Goal: Task Accomplishment & Management: Manage account settings

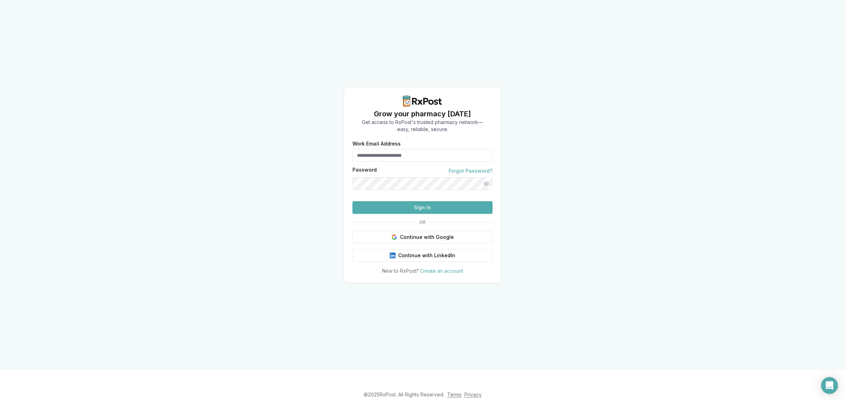
type input "**********"
click at [412, 214] on button "Sign In" at bounding box center [423, 207] width 140 height 13
click at [418, 214] on button "Sign In" at bounding box center [423, 207] width 140 height 13
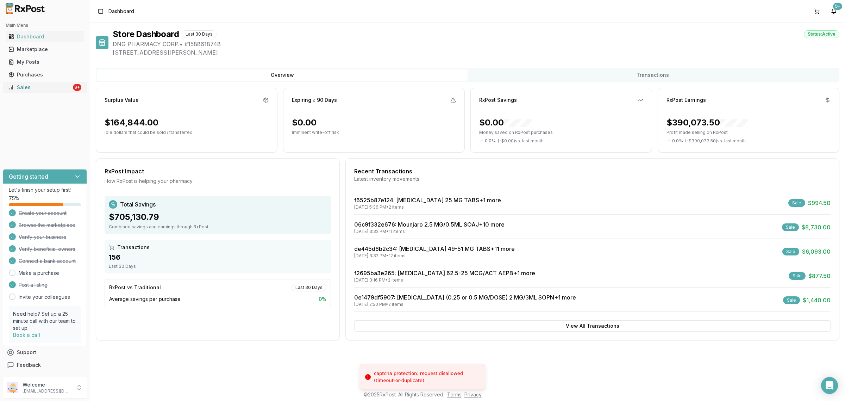
click at [48, 92] on link "Sales 9+" at bounding box center [45, 87] width 79 height 13
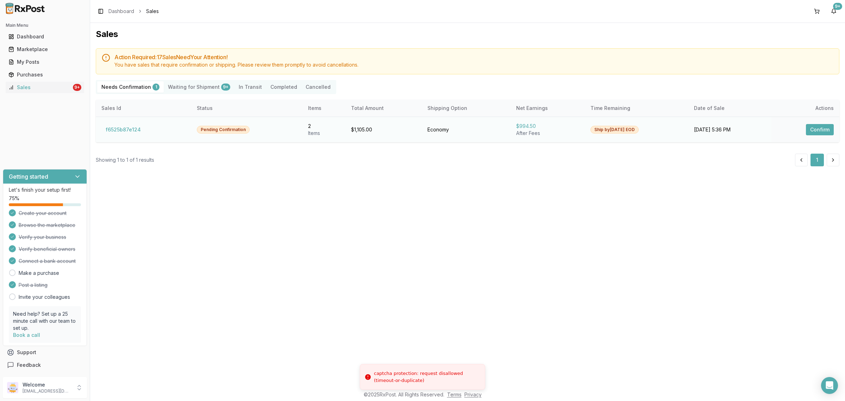
click at [125, 138] on td "f6525b87e124" at bounding box center [143, 130] width 95 height 26
click at [123, 133] on button "f6525b87e124" at bounding box center [123, 129] width 44 height 11
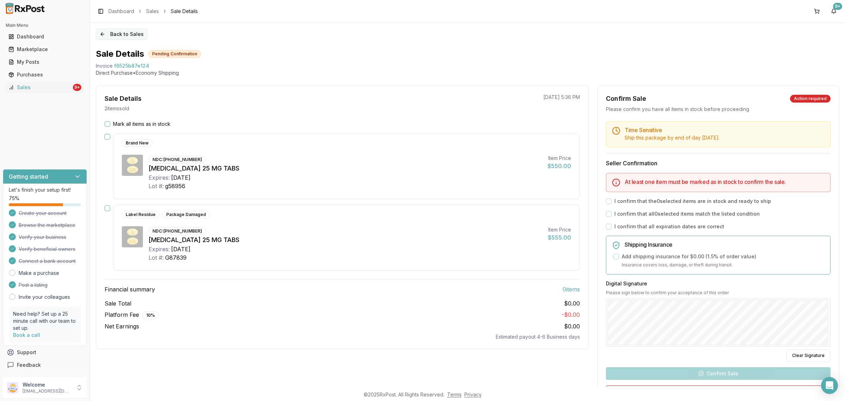
click at [105, 36] on button "Back to Sales" at bounding box center [122, 34] width 52 height 11
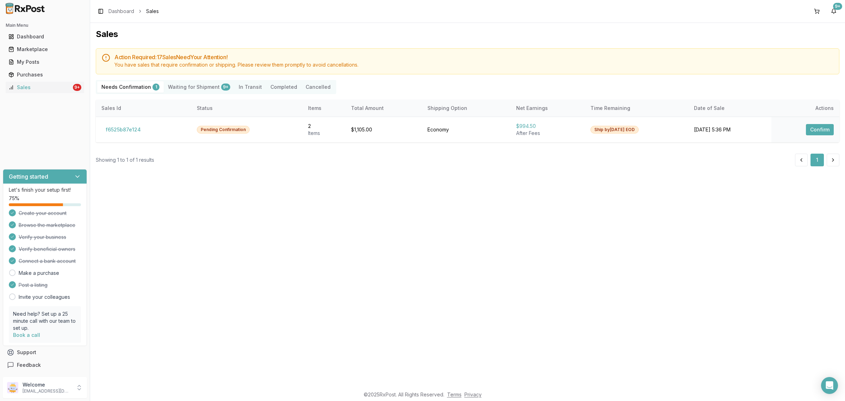
click at [310, 83] on button "Cancelled" at bounding box center [318, 86] width 33 height 11
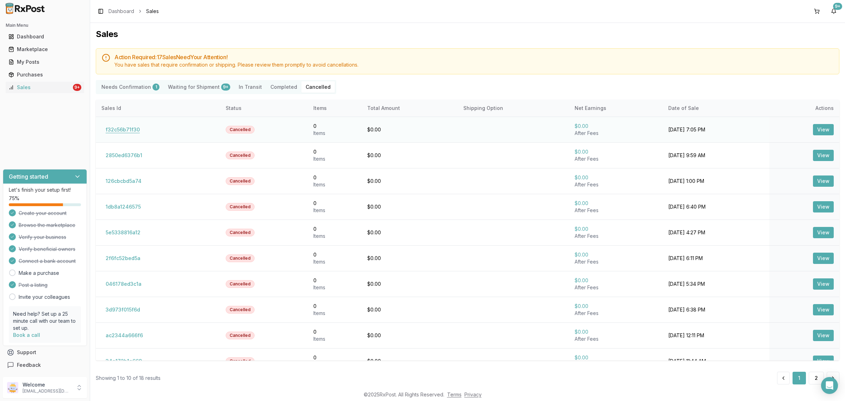
click at [124, 130] on button "f32c56b71f30" at bounding box center [122, 129] width 43 height 11
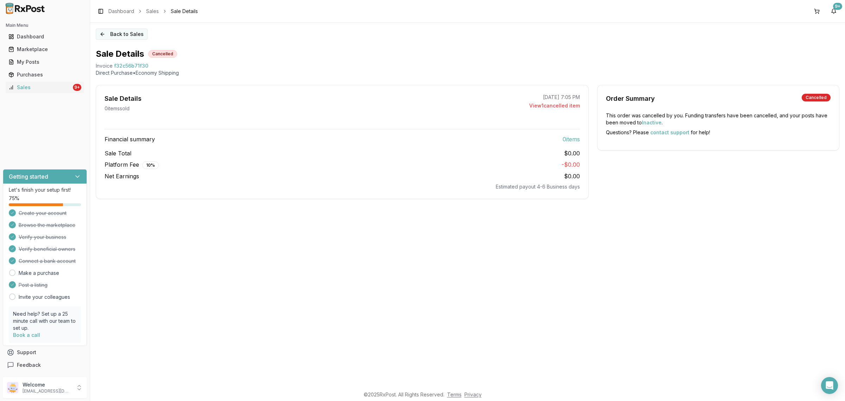
click at [112, 36] on button "Back to Sales" at bounding box center [122, 34] width 52 height 11
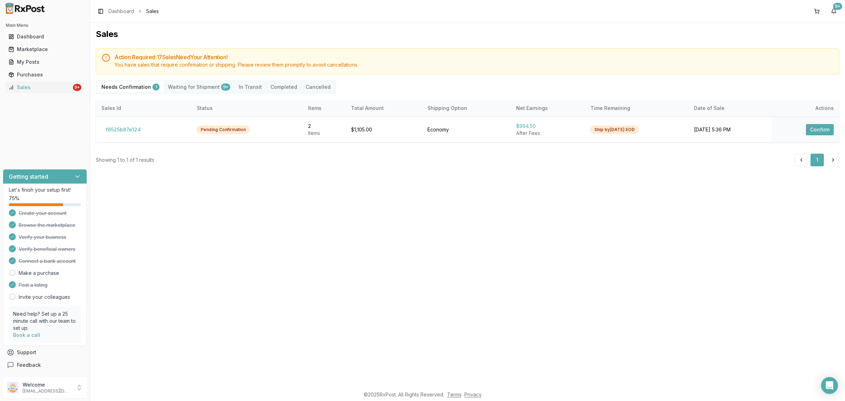
click at [312, 89] on button "Cancelled" at bounding box center [318, 86] width 33 height 11
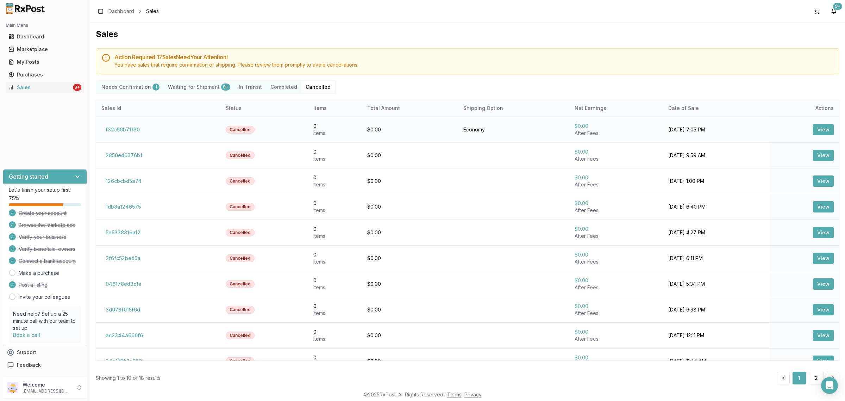
drag, startPoint x: 819, startPoint y: 134, endPoint x: 814, endPoint y: 132, distance: 4.9
click at [818, 134] on button "View" at bounding box center [823, 129] width 21 height 11
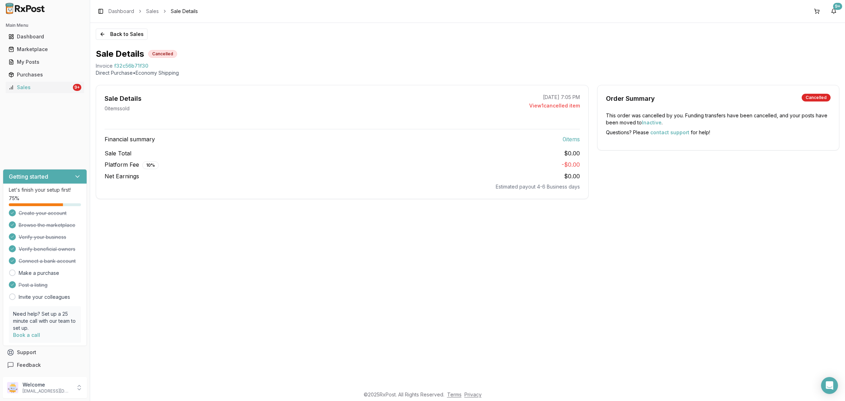
click at [101, 40] on div "Back to Sales Sale Details Cancelled Invoice f32c56b71f30 Direct Purchase • Eco…" at bounding box center [467, 205] width 755 height 364
click at [104, 36] on button "Back to Sales" at bounding box center [122, 34] width 52 height 11
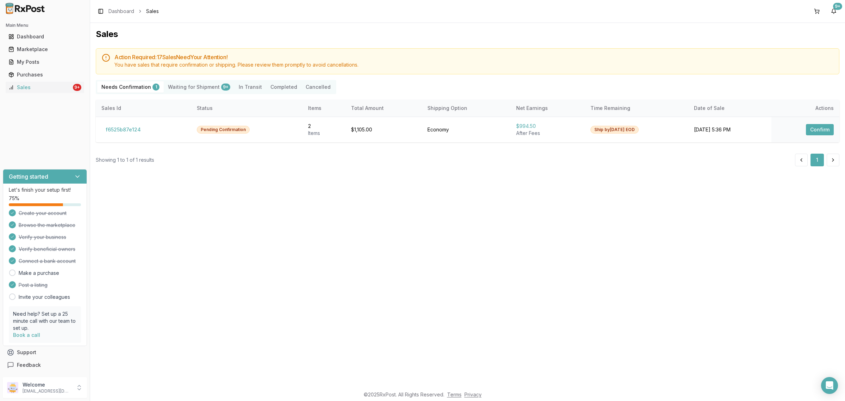
click at [137, 130] on button "f6525b87e124" at bounding box center [123, 129] width 44 height 11
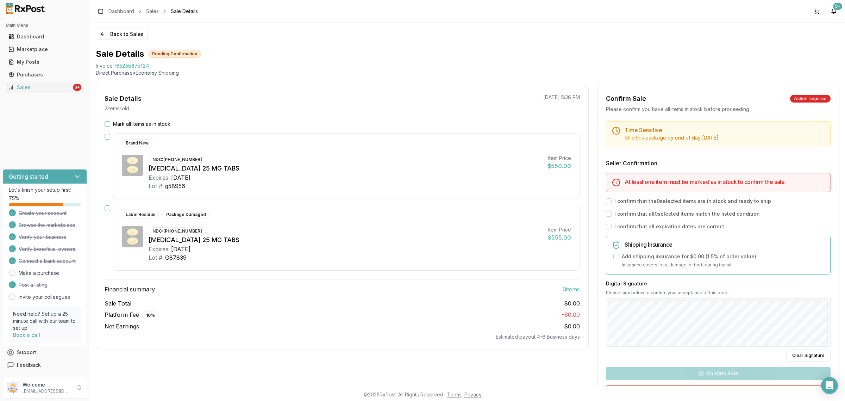
click at [46, 55] on ul "Dashboard Marketplace My Posts Purchases Sales 9+" at bounding box center [45, 62] width 84 height 62
click at [43, 62] on div "My Posts" at bounding box center [44, 61] width 73 height 7
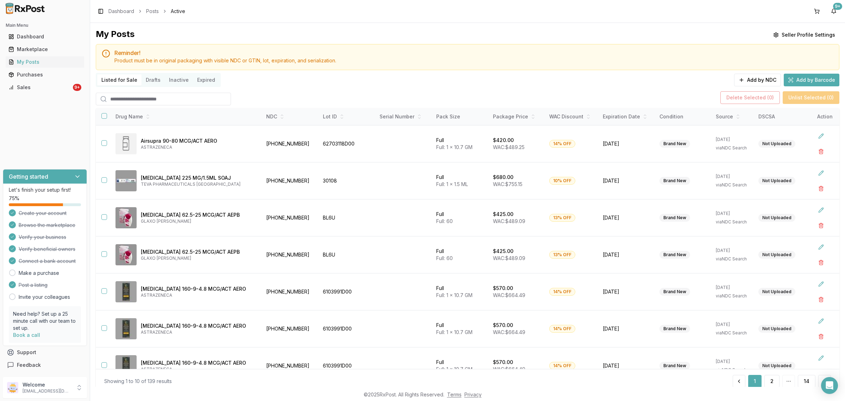
click at [229, 96] on div at bounding box center [229, 99] width 4 height 13
click at [210, 98] on input "search" at bounding box center [163, 99] width 135 height 13
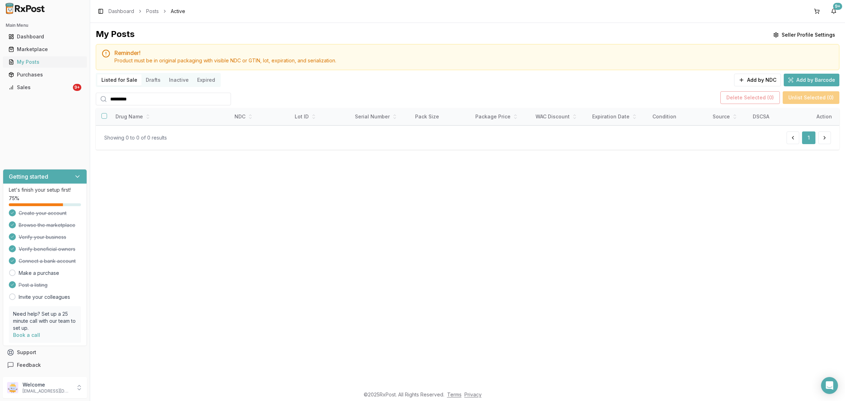
type input "*********"
click at [45, 58] on div "My Posts" at bounding box center [44, 61] width 73 height 7
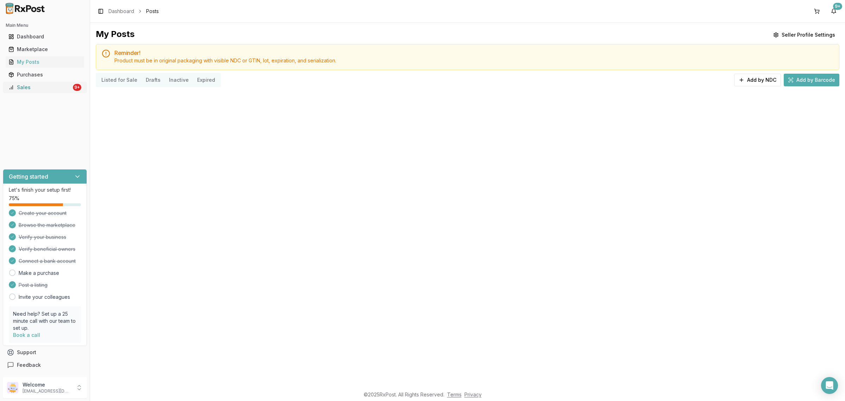
click at [57, 87] on div "Sales" at bounding box center [39, 87] width 63 height 7
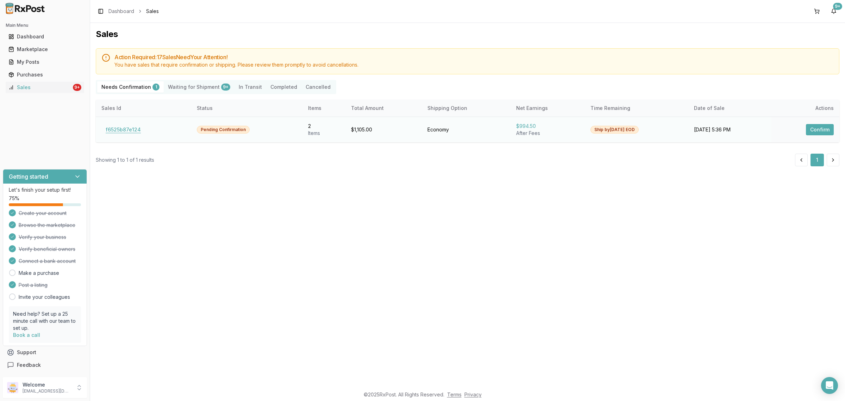
click at [111, 134] on button "f6525b87e124" at bounding box center [123, 129] width 44 height 11
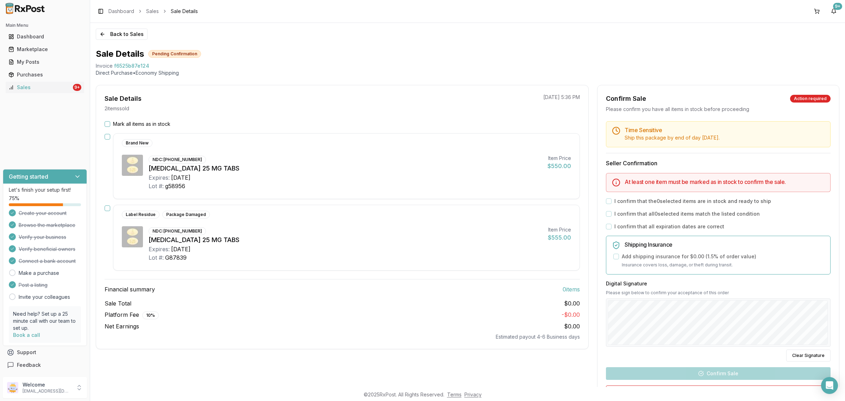
scroll to position [64, 0]
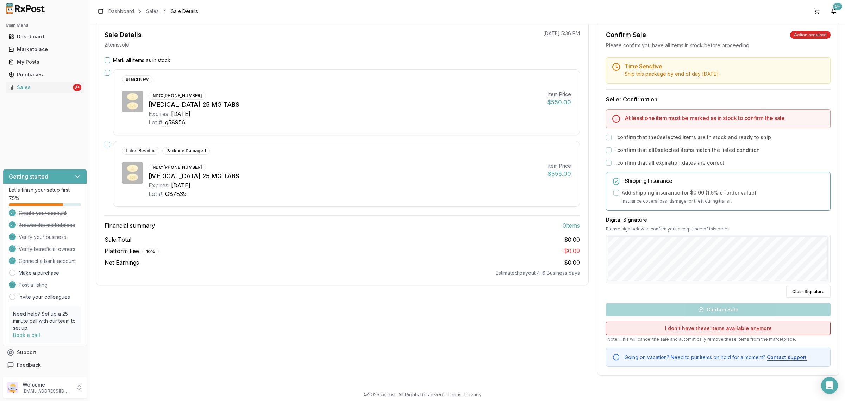
click at [696, 328] on button "I don't have these items available anymore" at bounding box center [718, 328] width 225 height 13
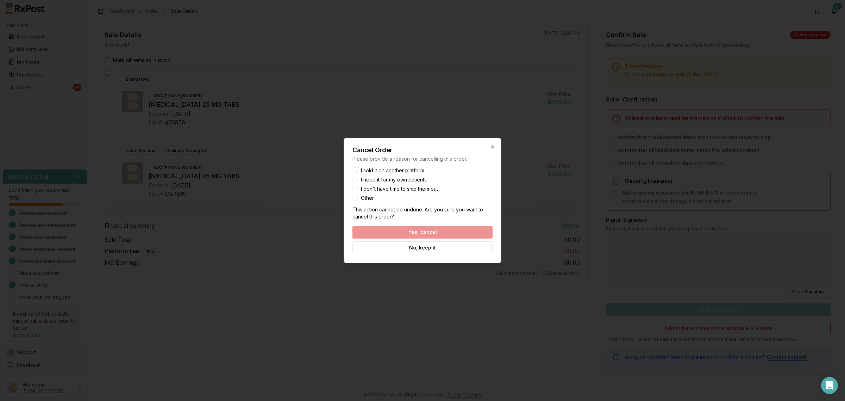
click at [360, 197] on div "Other" at bounding box center [423, 197] width 140 height 5
click at [356, 196] on button "Other" at bounding box center [356, 198] width 6 height 6
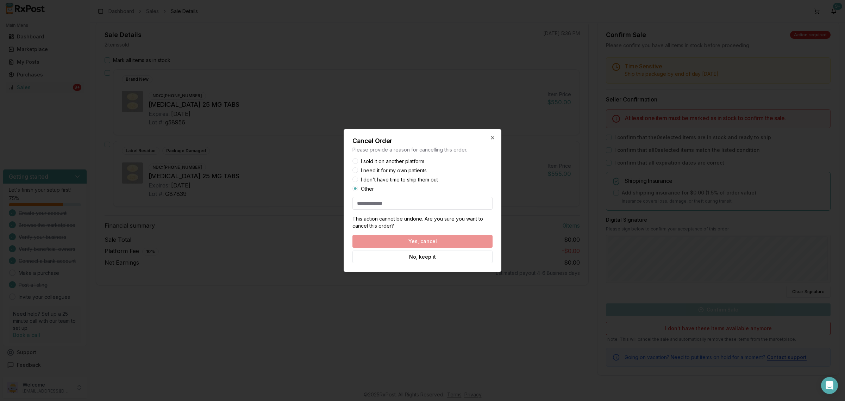
click at [389, 205] on input at bounding box center [423, 203] width 140 height 13
type input "**"
click at [416, 243] on button "Yes, cancel" at bounding box center [423, 241] width 140 height 13
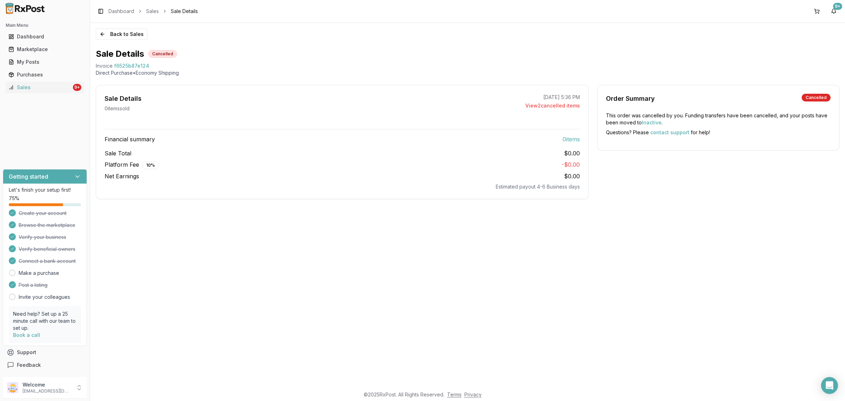
scroll to position [0, 0]
click at [108, 32] on button "Back to Sales" at bounding box center [122, 34] width 52 height 11
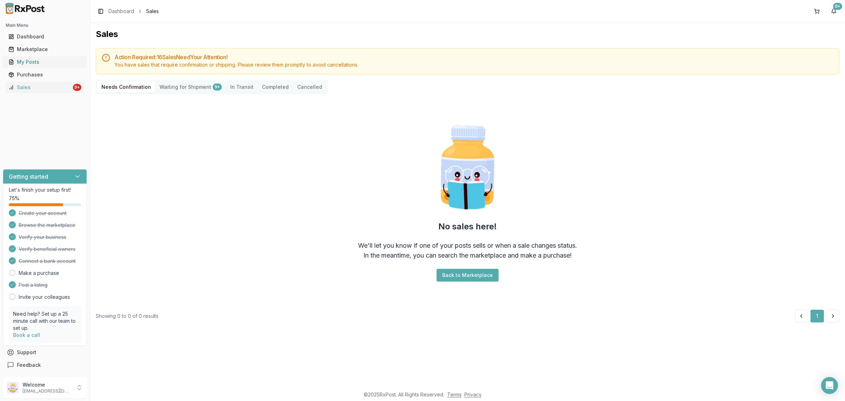
click at [55, 65] on div "My Posts" at bounding box center [44, 61] width 73 height 7
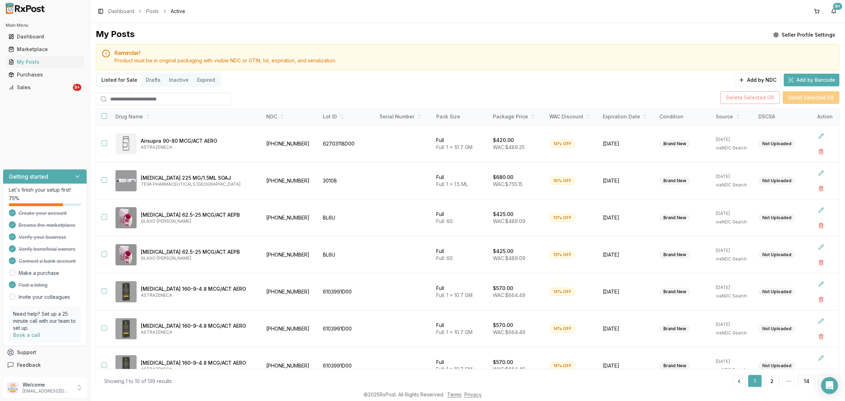
click at [143, 99] on input "search" at bounding box center [163, 99] width 135 height 13
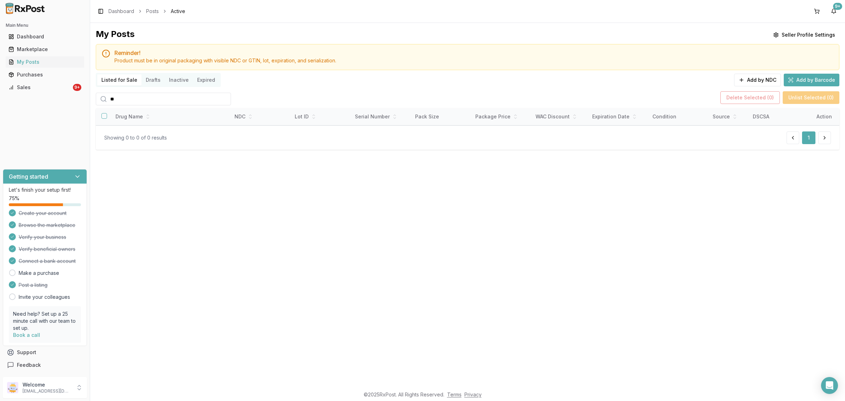
type input "*"
click at [55, 58] on div "My Posts" at bounding box center [44, 61] width 73 height 7
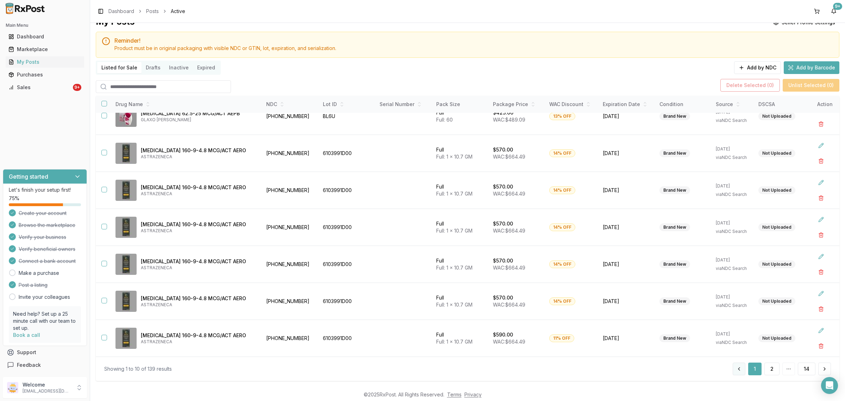
scroll to position [23, 0]
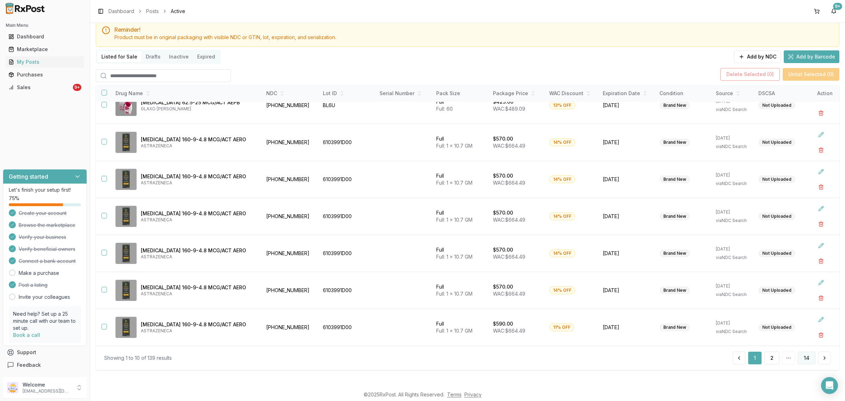
click at [807, 355] on button "14" at bounding box center [807, 358] width 18 height 13
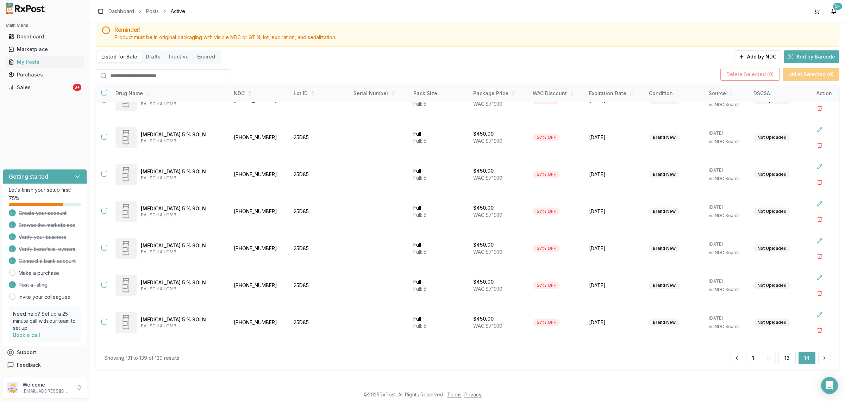
scroll to position [89, 0]
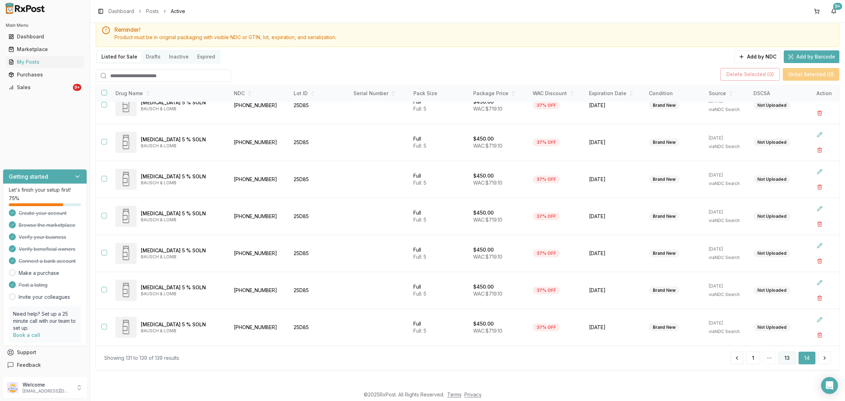
click at [787, 359] on button "13" at bounding box center [787, 358] width 17 height 13
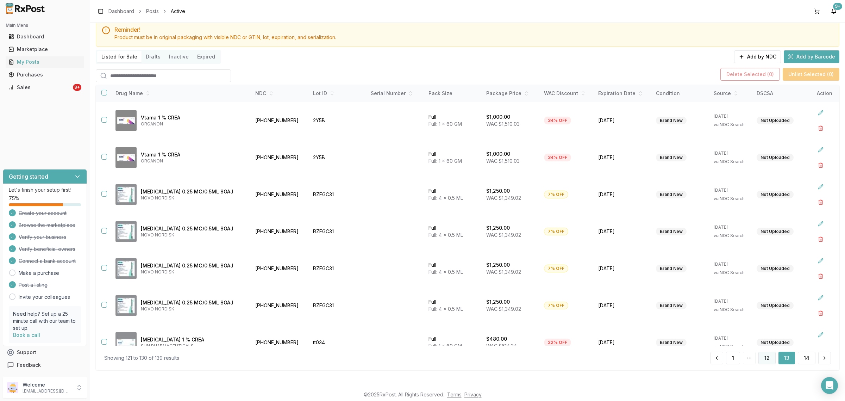
click at [765, 359] on button "12" at bounding box center [767, 358] width 17 height 13
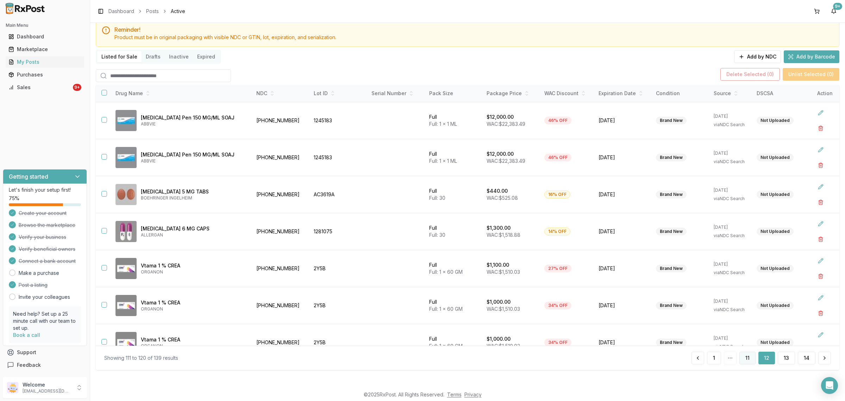
click at [744, 360] on button "11" at bounding box center [748, 358] width 16 height 13
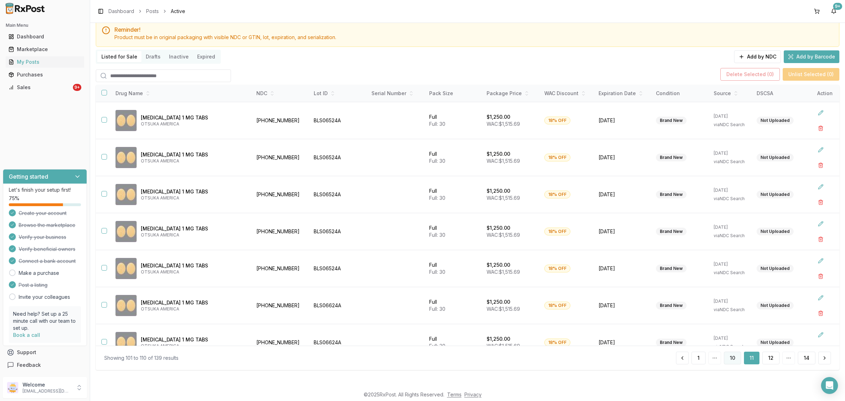
click at [731, 358] on button "10" at bounding box center [732, 358] width 17 height 13
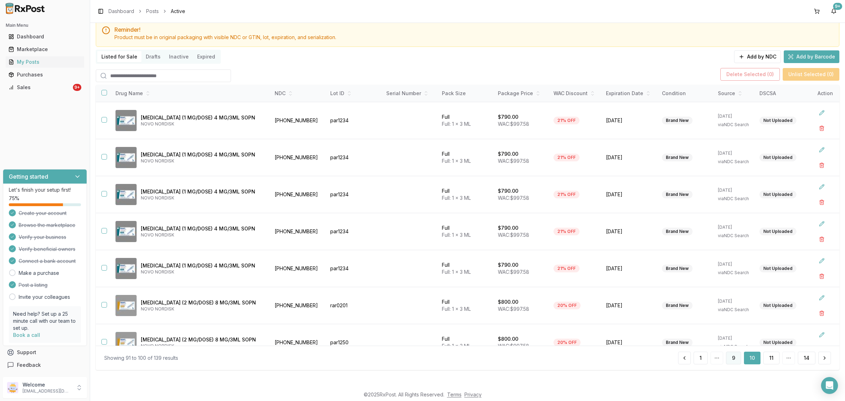
click at [735, 360] on button "9" at bounding box center [733, 358] width 15 height 13
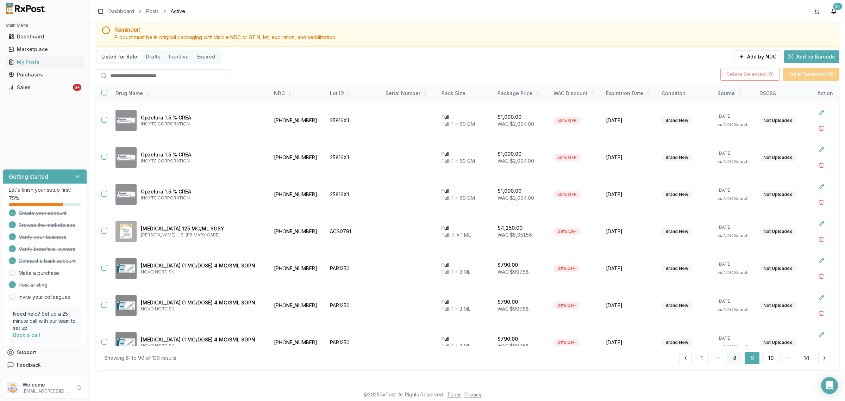
click at [730, 358] on button "8" at bounding box center [734, 358] width 15 height 13
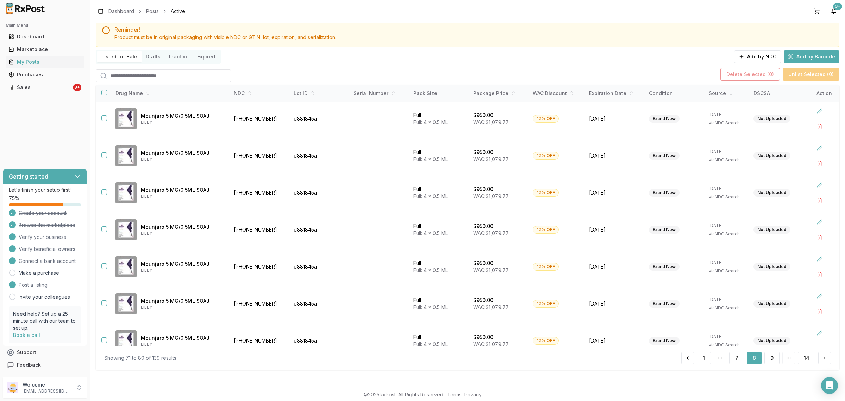
scroll to position [127, 0]
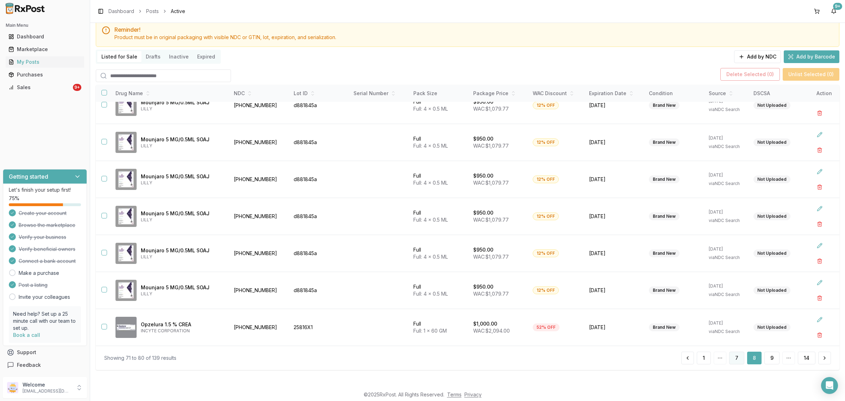
click at [735, 360] on button "7" at bounding box center [737, 358] width 15 height 13
click at [733, 358] on button "6" at bounding box center [737, 358] width 15 height 13
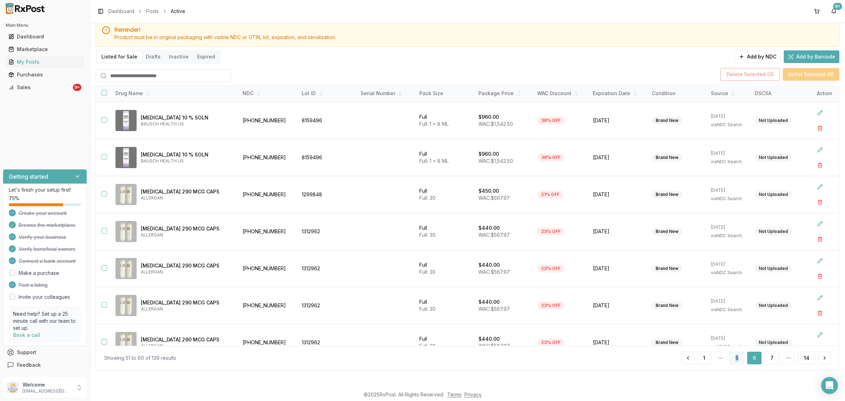
click at [734, 364] on div "Showing 51 to 60 of 139 results 1 5 6 7 14" at bounding box center [468, 358] width 744 height 24
click at [732, 363] on button "5" at bounding box center [737, 358] width 15 height 13
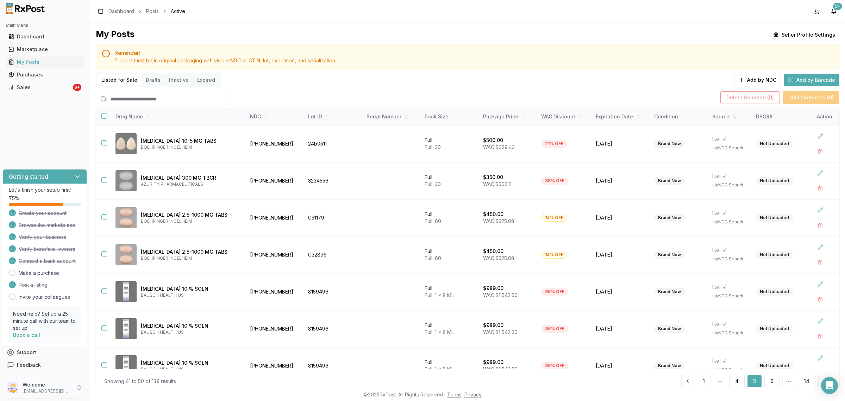
drag, startPoint x: 27, startPoint y: 393, endPoint x: 25, endPoint y: 390, distance: 3.8
click at [27, 393] on p "dngpharmacy2@gmail.com" at bounding box center [47, 391] width 49 height 6
click at [127, 387] on span "Sign Out" at bounding box center [127, 389] width 67 height 7
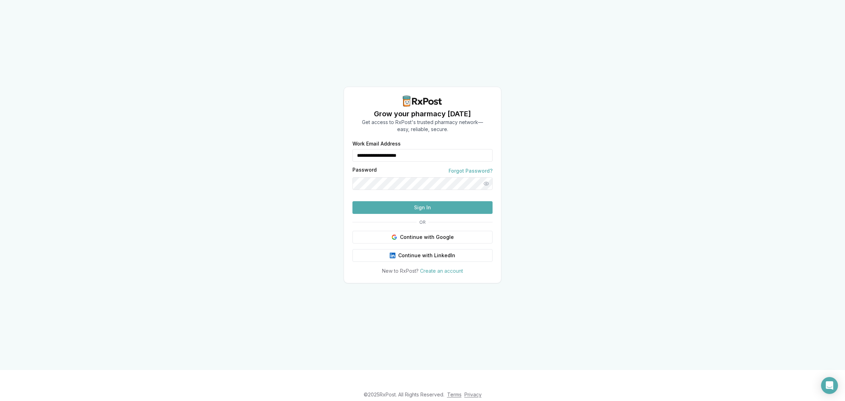
drag, startPoint x: 437, startPoint y: 147, endPoint x: 322, endPoint y: 173, distance: 117.7
click at [318, 173] on div "**********" at bounding box center [422, 185] width 845 height 370
type input "**********"
click at [402, 214] on button "Sign In" at bounding box center [423, 207] width 140 height 13
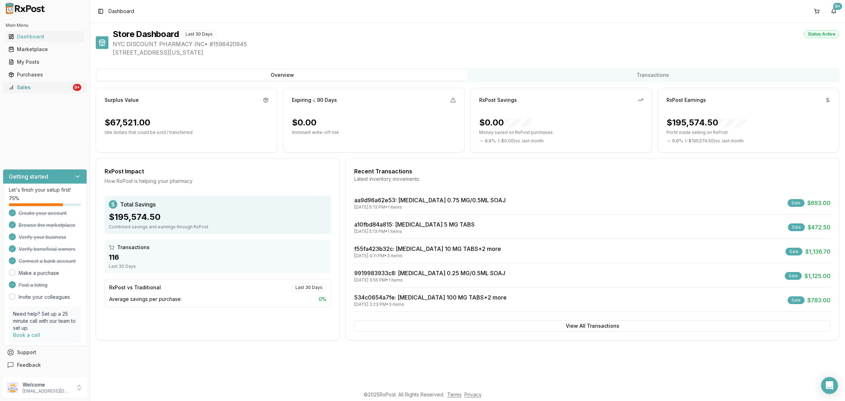
click at [64, 92] on link "Sales 9+" at bounding box center [45, 87] width 79 height 13
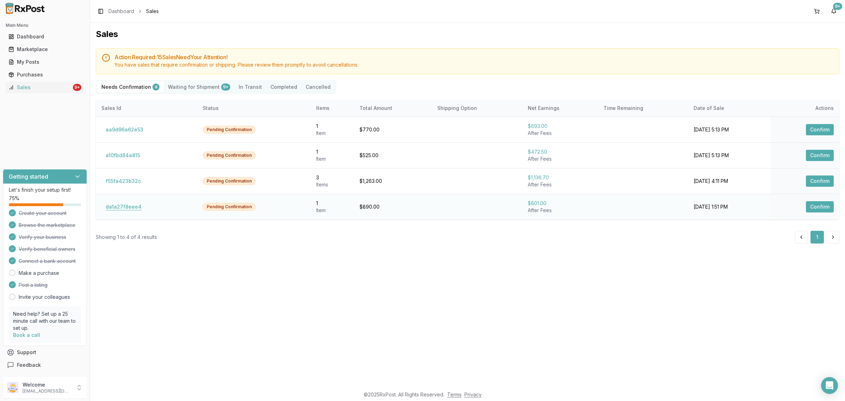
click at [125, 205] on button "da1a27f8eee4" at bounding box center [123, 206] width 44 height 11
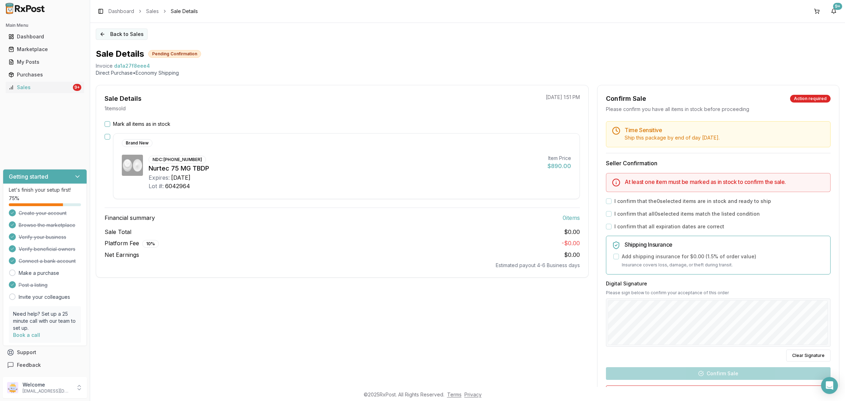
click at [108, 29] on button "Back to Sales" at bounding box center [122, 34] width 52 height 11
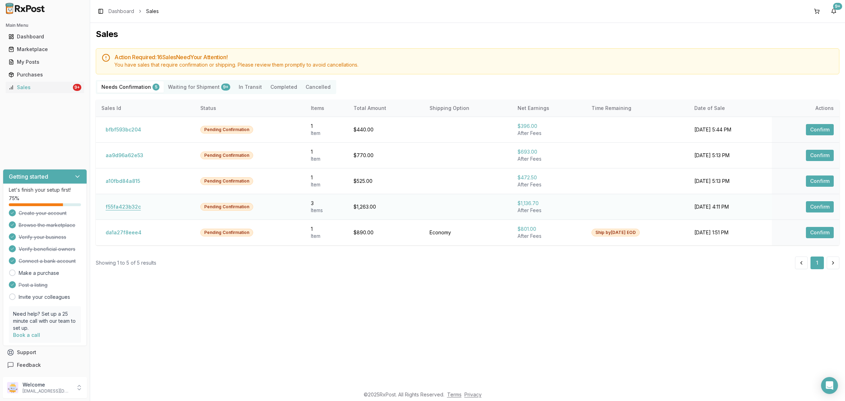
click at [131, 205] on button "f55fa423b32c" at bounding box center [123, 206] width 44 height 11
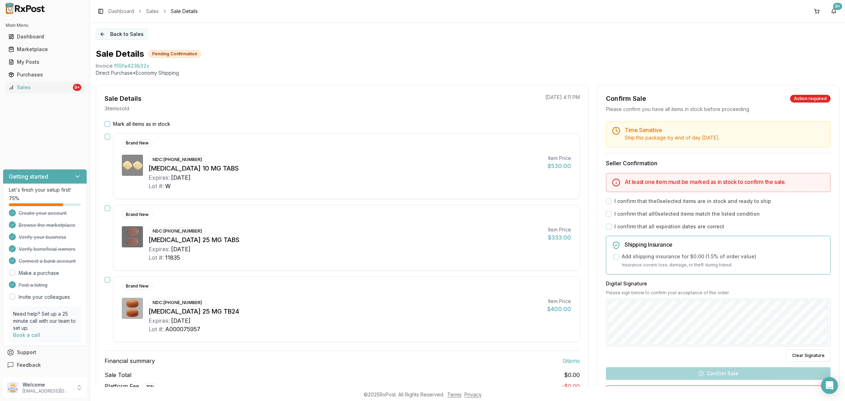
click at [114, 30] on button "Back to Sales" at bounding box center [122, 34] width 52 height 11
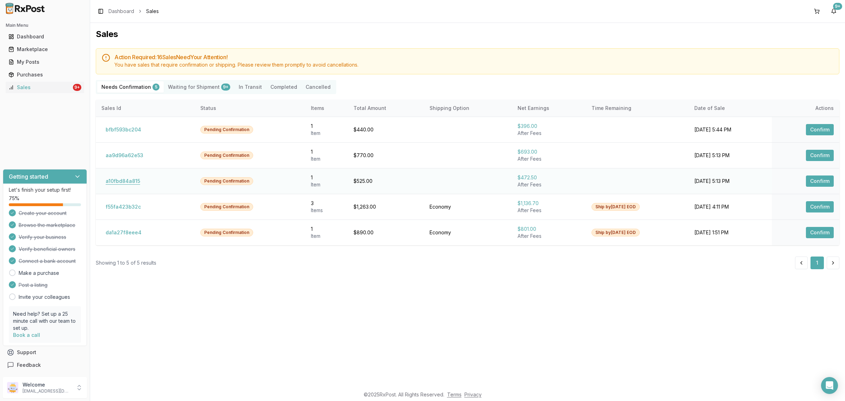
click at [126, 180] on button "a10fbd84a815" at bounding box center [122, 180] width 43 height 11
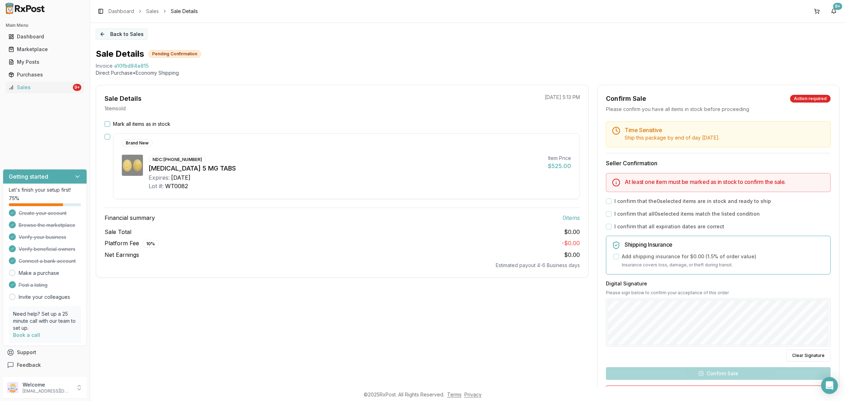
click at [103, 34] on button "Back to Sales" at bounding box center [122, 34] width 52 height 11
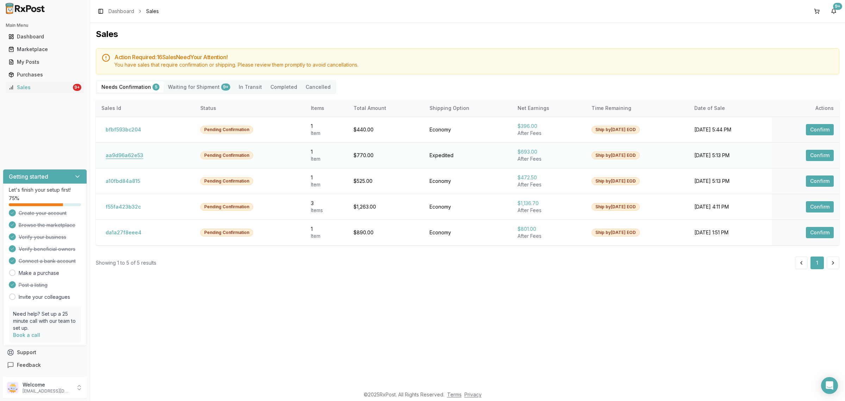
click at [124, 154] on button "aa9d96a62e53" at bounding box center [124, 155] width 46 height 11
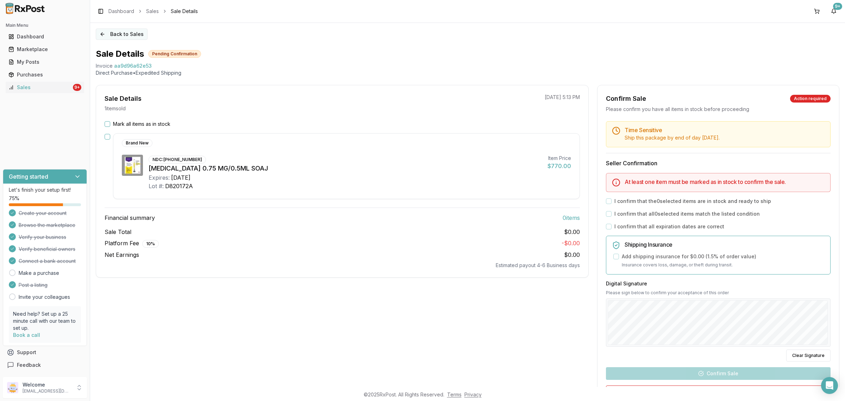
click at [106, 39] on button "Back to Sales" at bounding box center [122, 34] width 52 height 11
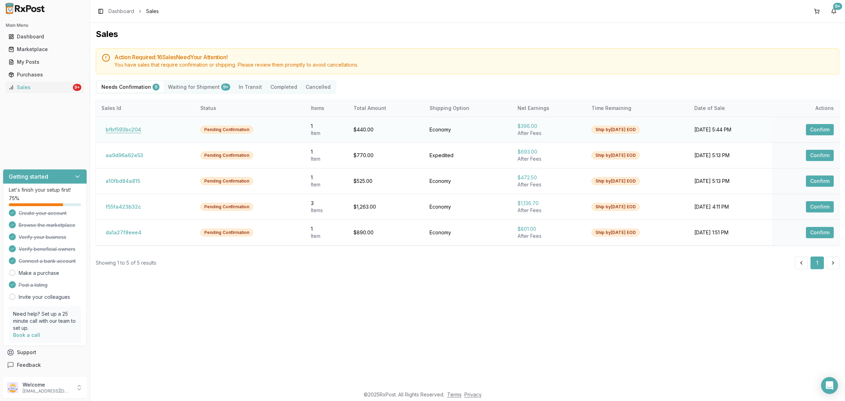
click at [118, 133] on button "bfbf593bc204" at bounding box center [123, 129] width 44 height 11
click at [118, 130] on button "bfbf593bc204" at bounding box center [123, 129] width 44 height 11
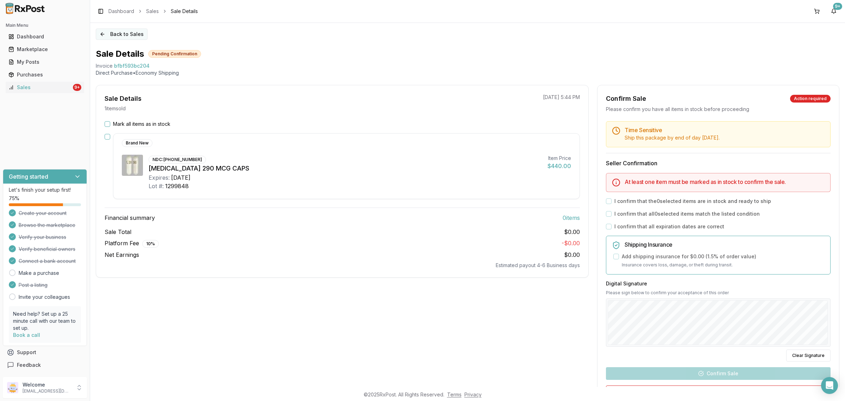
click at [104, 32] on button "Back to Sales" at bounding box center [122, 34] width 52 height 11
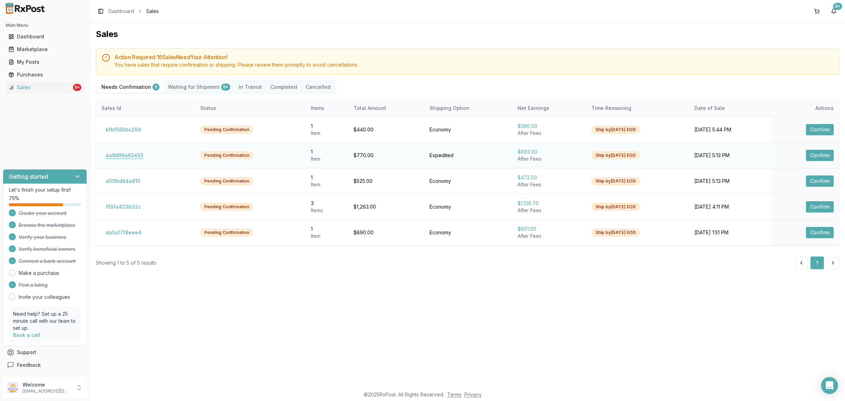
click at [125, 159] on button "aa9d96a62e53" at bounding box center [124, 155] width 46 height 11
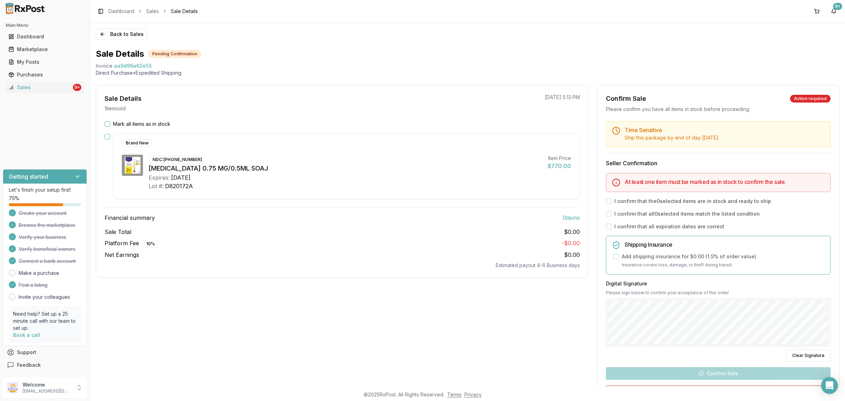
click at [101, 126] on div "Mark all items as in stock Brand New NDC: 00002-1433-80 Trulicity 0.75 MG/0.5ML…" at bounding box center [342, 194] width 492 height 148
click at [105, 125] on button "Mark all items as in stock" at bounding box center [108, 124] width 6 height 6
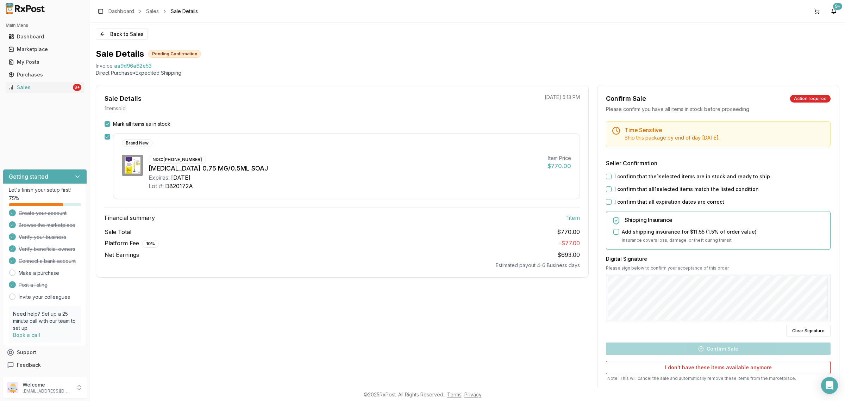
drag, startPoint x: 608, startPoint y: 176, endPoint x: 608, endPoint y: 184, distance: 7.8
click at [608, 176] on button "I confirm that the 1 selected items are in stock and ready to ship" at bounding box center [609, 177] width 6 height 6
drag, startPoint x: 608, startPoint y: 186, endPoint x: 608, endPoint y: 191, distance: 5.6
click at [608, 186] on div "I confirm that all 1 selected items match the listed condition" at bounding box center [718, 189] width 225 height 7
click at [608, 191] on button "I confirm that all 1 selected items match the listed condition" at bounding box center [609, 189] width 6 height 6
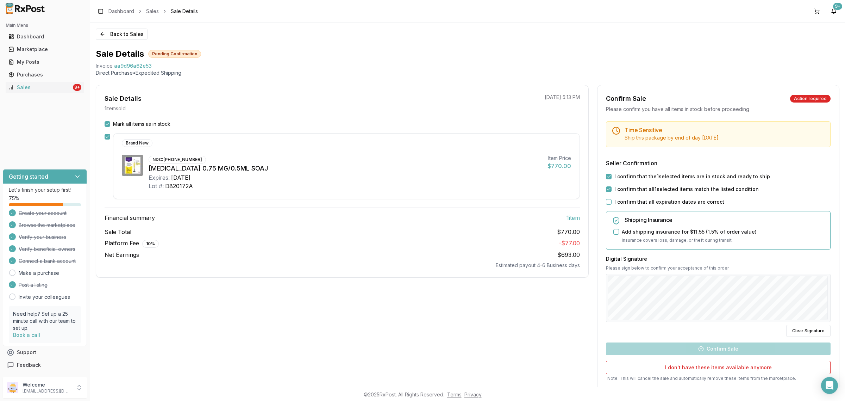
click at [608, 203] on button "I confirm that all expiration dates are correct" at bounding box center [609, 202] width 6 height 6
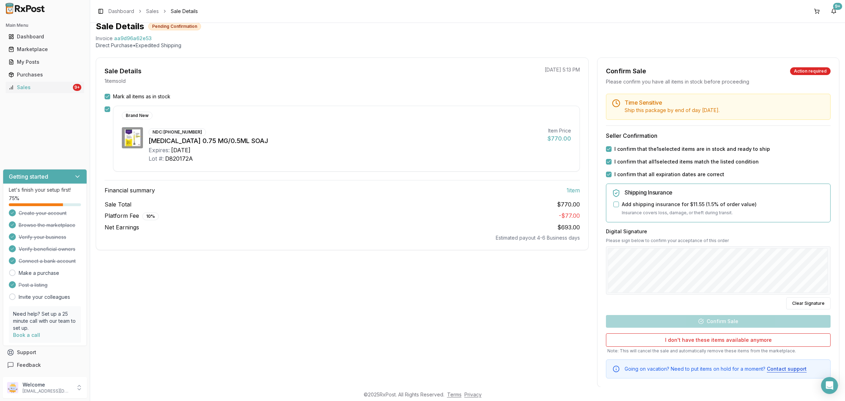
scroll to position [40, 0]
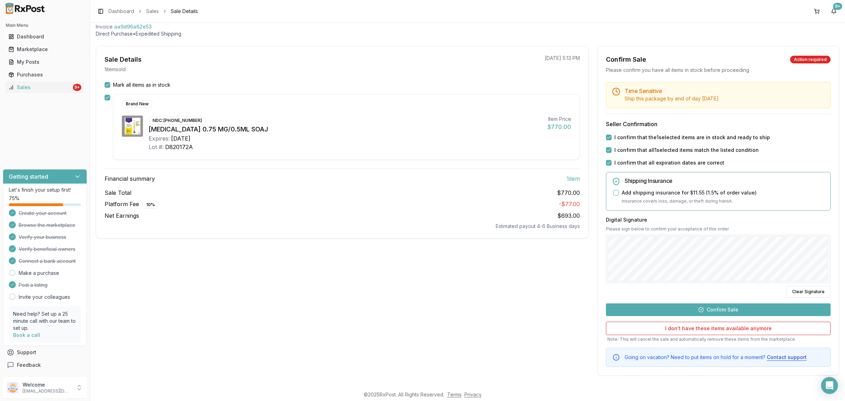
drag, startPoint x: 736, startPoint y: 302, endPoint x: 736, endPoint y: 306, distance: 4.6
click at [736, 306] on div "Time Sensitive Ship this package by end of day Thursday, September 11th . Selle…" at bounding box center [719, 224] width 242 height 285
click at [737, 309] on button "Confirm Sale" at bounding box center [718, 309] width 225 height 13
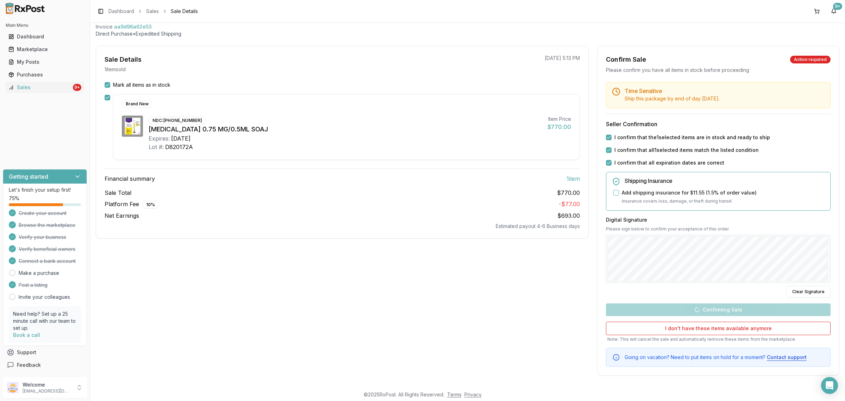
scroll to position [0, 0]
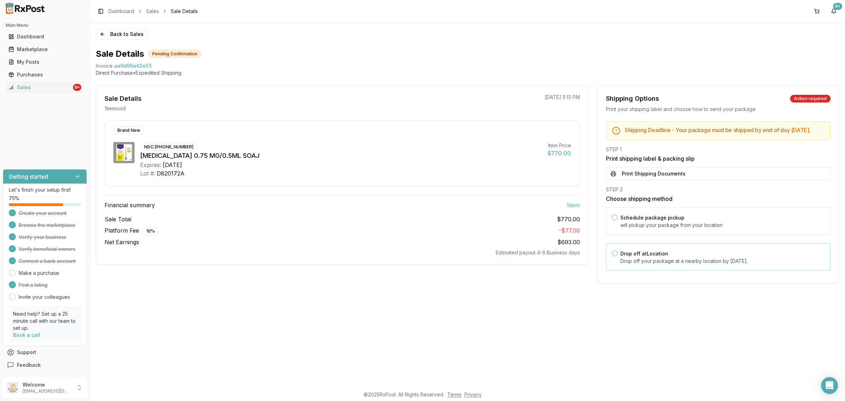
drag, startPoint x: 688, startPoint y: 282, endPoint x: 687, endPoint y: 273, distance: 8.8
click at [688, 282] on div "Shipping Options Action required Print your shipping label and choose how to se…" at bounding box center [718, 184] width 242 height 199
click at [685, 265] on p "Drop off your package at a nearby location by September 11, 2025 ." at bounding box center [723, 260] width 204 height 7
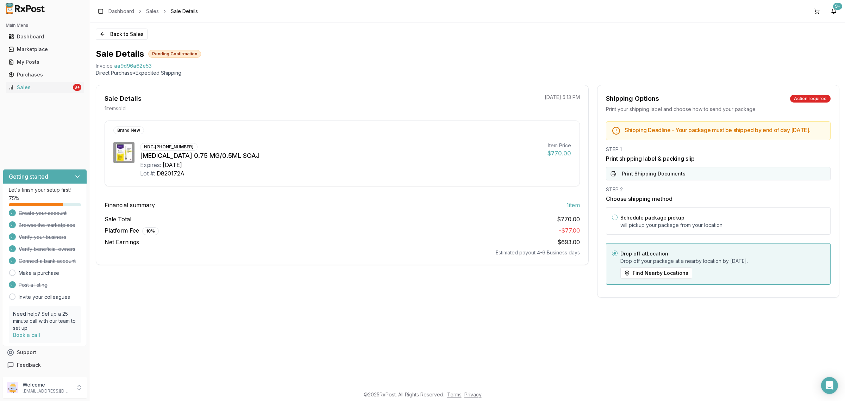
click at [670, 172] on div "STEP 1 Print shipping label & packing slip Print Shipping Documents" at bounding box center [718, 163] width 225 height 35
click at [670, 179] on button "Print Shipping Documents" at bounding box center [718, 173] width 225 height 13
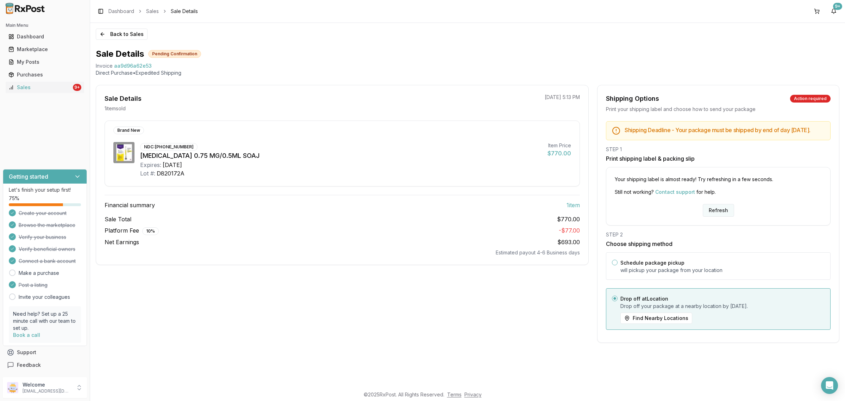
click at [718, 216] on button "Refresh" at bounding box center [718, 210] width 31 height 13
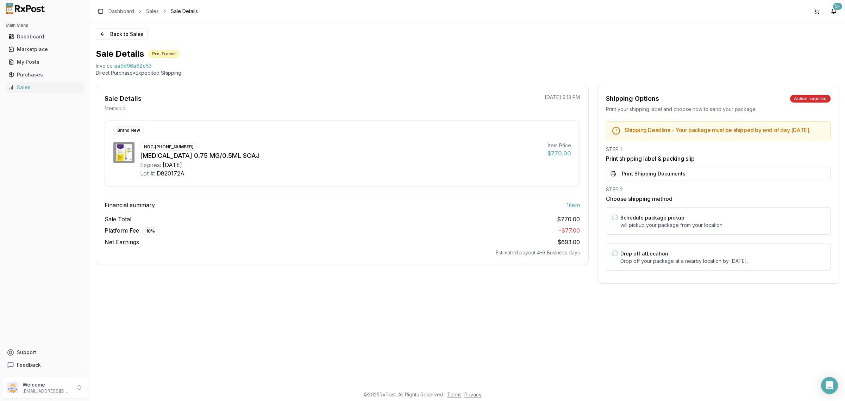
click at [690, 174] on button "Print Shipping Documents" at bounding box center [718, 173] width 225 height 13
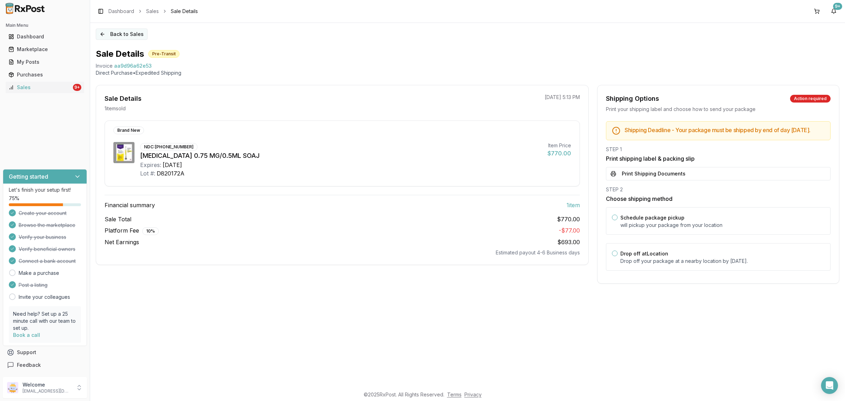
click at [112, 33] on button "Back to Sales" at bounding box center [122, 34] width 52 height 11
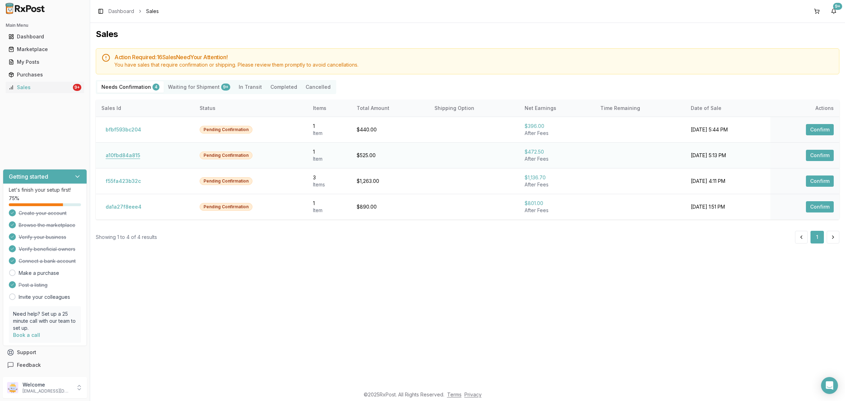
click at [114, 160] on button "a10fbd84a815" at bounding box center [122, 155] width 43 height 11
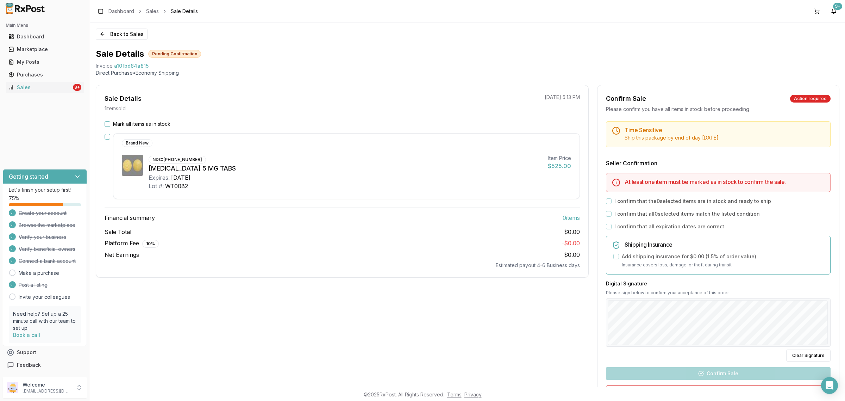
click at [106, 124] on button "Mark all items as in stock" at bounding box center [108, 124] width 6 height 6
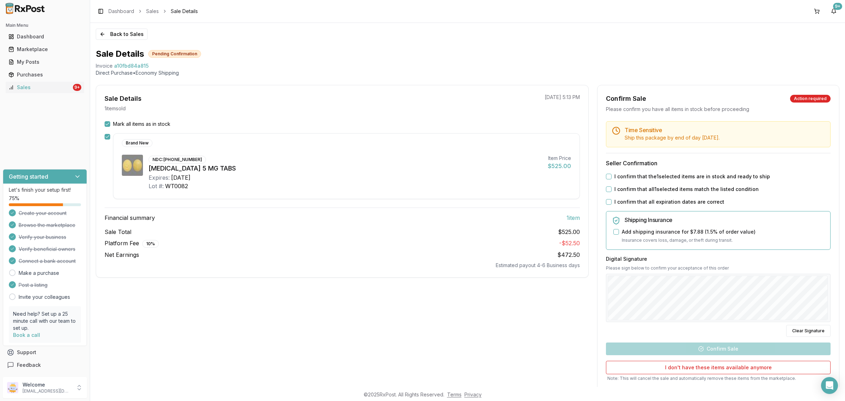
click at [606, 179] on div "I confirm that the 1 selected items are in stock and ready to ship" at bounding box center [718, 176] width 225 height 7
click at [608, 180] on div "I confirm that the 1 selected items are in stock and ready to ship" at bounding box center [718, 176] width 225 height 7
click at [606, 177] on button "I confirm that the 1 selected items are in stock and ready to ship" at bounding box center [609, 177] width 6 height 6
drag, startPoint x: 607, startPoint y: 185, endPoint x: 607, endPoint y: 190, distance: 4.9
click at [607, 190] on div "Time Sensitive Ship this package by end of day Wednesday, September 17th . Sell…" at bounding box center [719, 263] width 242 height 285
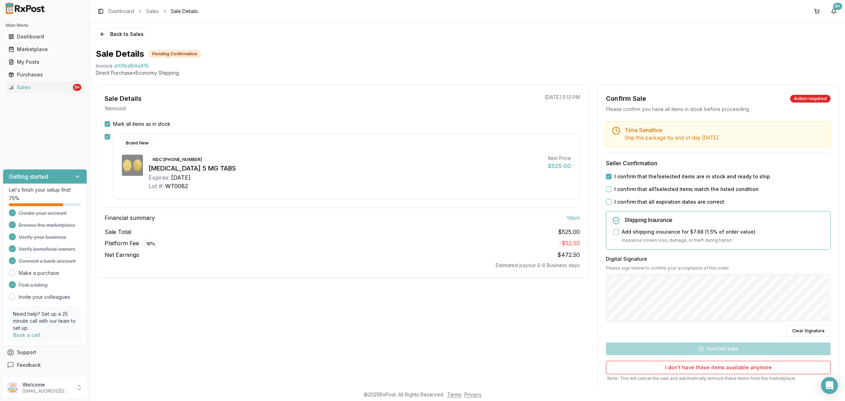
click at [607, 190] on button "I confirm that all 1 selected items match the listed condition" at bounding box center [609, 189] width 6 height 6
drag, startPoint x: 607, startPoint y: 191, endPoint x: 609, endPoint y: 198, distance: 7.6
click at [608, 191] on button "I confirm that all 1 selected items match the listed condition" at bounding box center [609, 189] width 6 height 6
click at [608, 198] on div "Time Sensitive Ship this package by end of day Wednesday, September 17th . Sell…" at bounding box center [719, 263] width 242 height 285
click at [606, 187] on button "I confirm that all 1 selected items match the listed condition" at bounding box center [609, 189] width 6 height 6
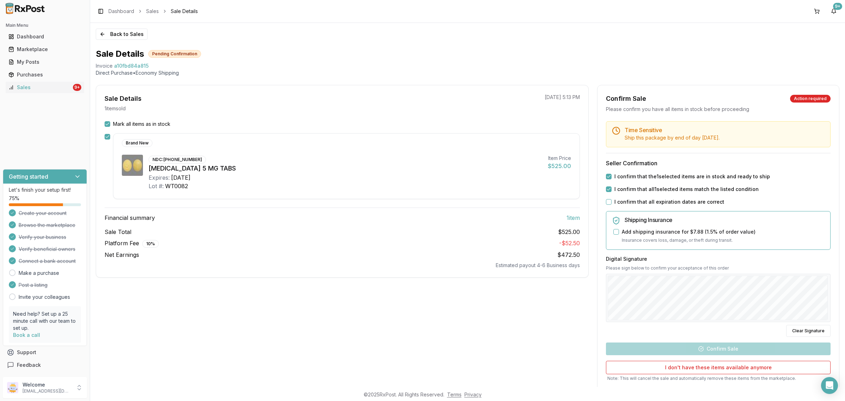
click at [606, 202] on button "I confirm that all expiration dates are correct" at bounding box center [609, 202] width 6 height 6
click at [733, 361] on div "Time Sensitive Ship this package by end of day Wednesday, September 17th . Sell…" at bounding box center [719, 263] width 242 height 285
click at [734, 353] on button "Confirm Sale" at bounding box center [718, 348] width 225 height 13
click at [733, 351] on div "Time Sensitive Ship this package by end of day Wednesday, September 17th . Sell…" at bounding box center [719, 263] width 242 height 285
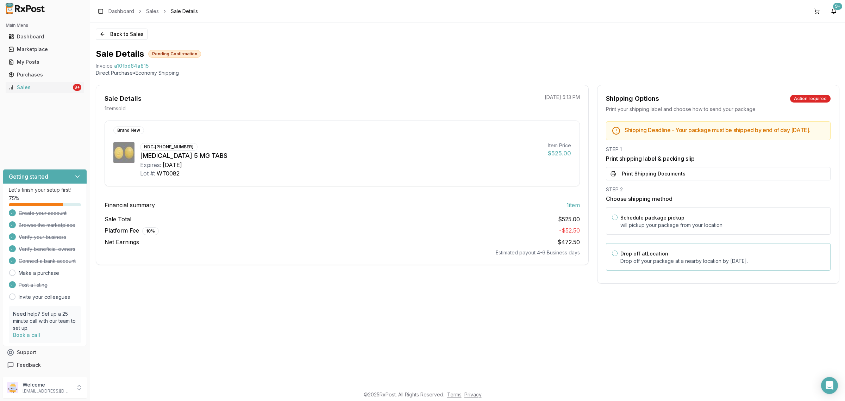
click at [648, 271] on div "Drop off at Location Drop off your package at a nearby location by September 17…" at bounding box center [718, 256] width 225 height 27
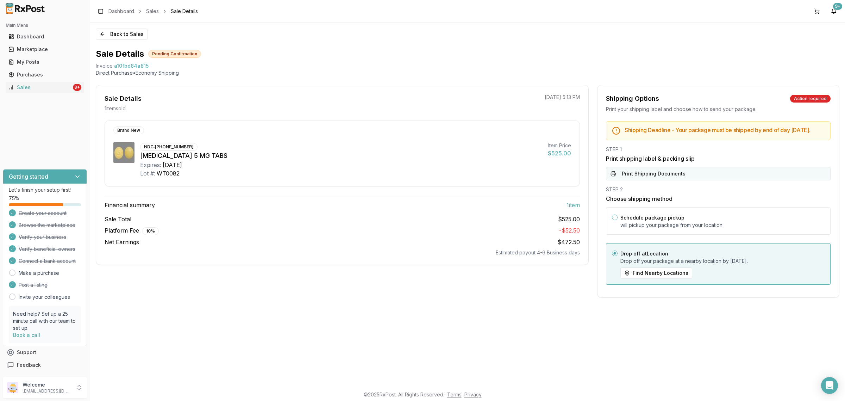
click at [651, 180] on button "Print Shipping Documents" at bounding box center [718, 173] width 225 height 13
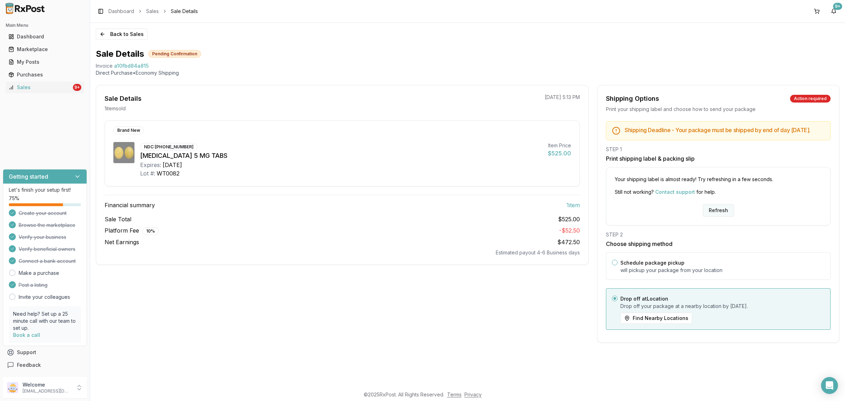
click at [714, 211] on button "Refresh" at bounding box center [718, 210] width 31 height 13
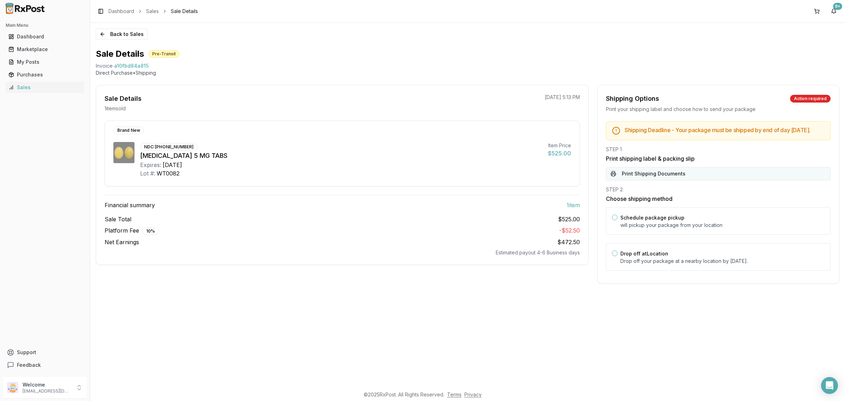
click at [677, 179] on button "Print Shipping Documents" at bounding box center [718, 173] width 225 height 13
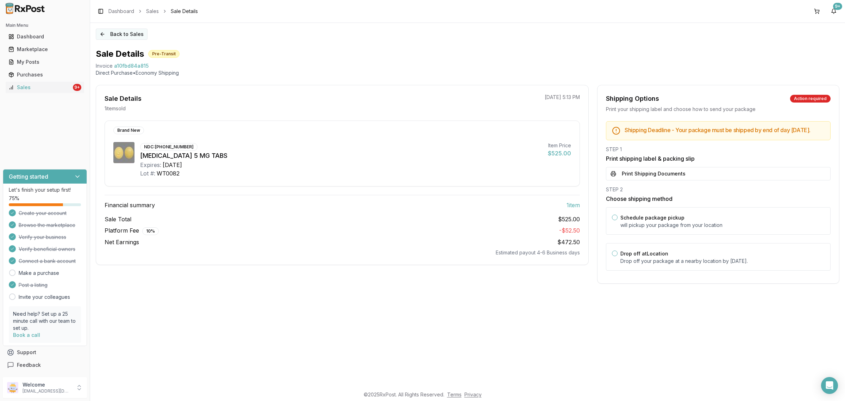
click at [118, 31] on button "Back to Sales" at bounding box center [122, 34] width 52 height 11
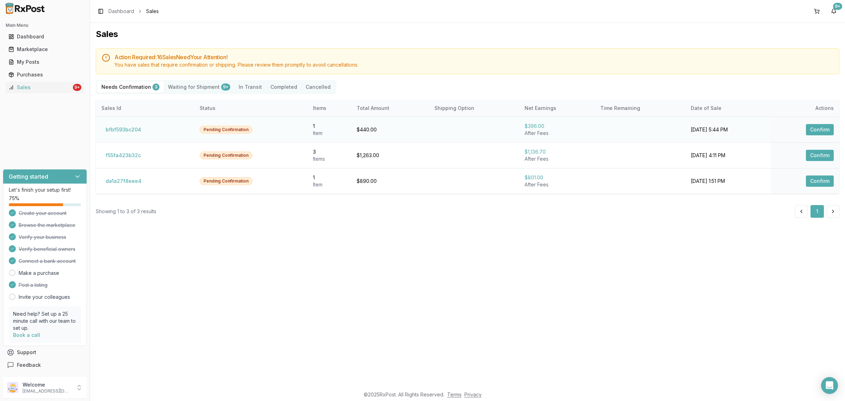
click at [127, 136] on td "bfbf593bc204" at bounding box center [145, 130] width 98 height 26
click at [125, 130] on button "bfbf593bc204" at bounding box center [123, 129] width 44 height 11
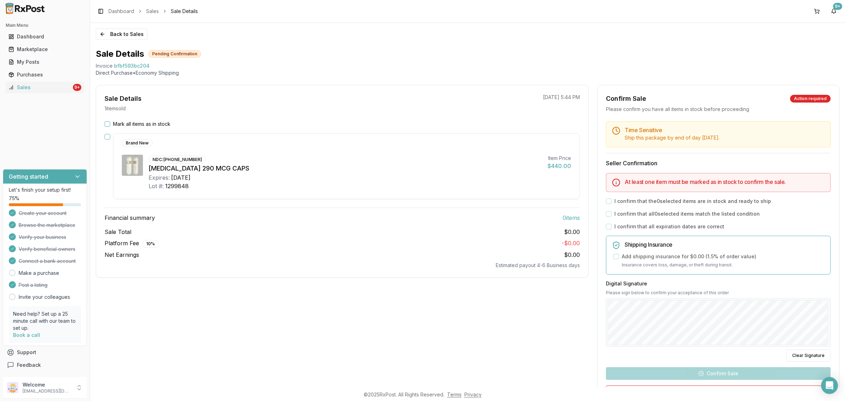
click at [125, 129] on div "Mark all items as in stock Brand New NDC: [PHONE_NUMBER] [MEDICAL_DATA] 290 MCG…" at bounding box center [342, 194] width 492 height 148
click at [108, 127] on div "Mark all items as in stock" at bounding box center [343, 123] width 476 height 7
click at [108, 122] on button "Mark all items as in stock" at bounding box center [108, 124] width 6 height 6
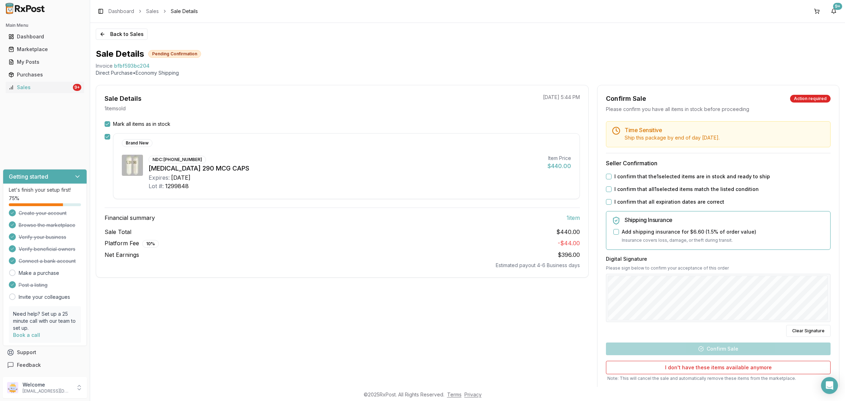
click at [606, 178] on button "I confirm that the 1 selected items are in stock and ready to ship" at bounding box center [609, 177] width 6 height 6
click at [608, 188] on button "I confirm that all 1 selected items match the listed condition" at bounding box center [609, 189] width 6 height 6
click at [608, 202] on button "I confirm that all expiration dates are correct" at bounding box center [609, 202] width 6 height 6
click at [725, 351] on button "Confirm Sale" at bounding box center [718, 348] width 225 height 13
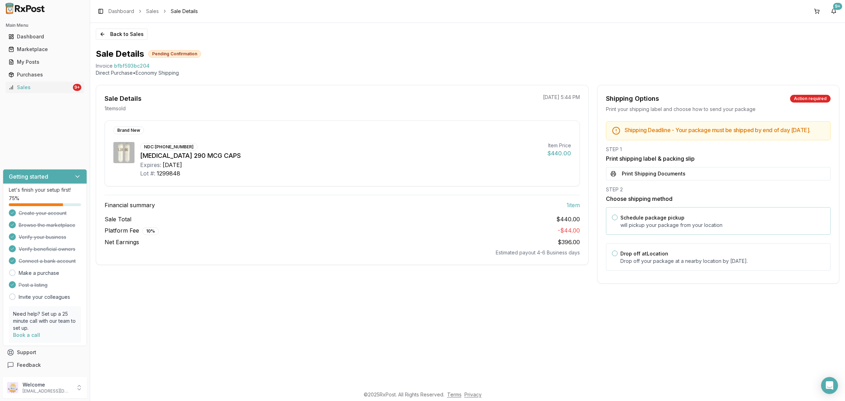
drag, startPoint x: 681, startPoint y: 256, endPoint x: 685, endPoint y: 235, distance: 21.7
click at [682, 256] on div "Drop off at Location Drop off your package at a nearby location by September 17…" at bounding box center [723, 256] width 204 height 15
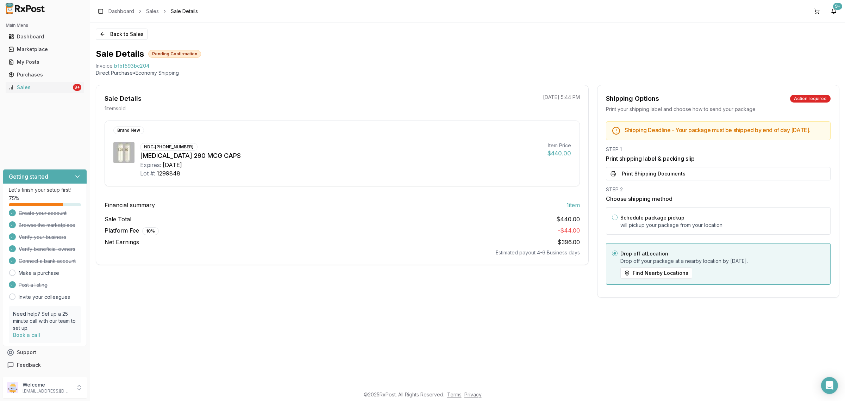
drag, startPoint x: 684, startPoint y: 155, endPoint x: 685, endPoint y: 167, distance: 12.5
click at [684, 153] on div "STEP 1" at bounding box center [718, 149] width 225 height 7
click at [685, 163] on h3 "Print shipping label & packing slip" at bounding box center [718, 158] width 225 height 8
click at [689, 179] on button "Print Shipping Documents" at bounding box center [718, 173] width 225 height 13
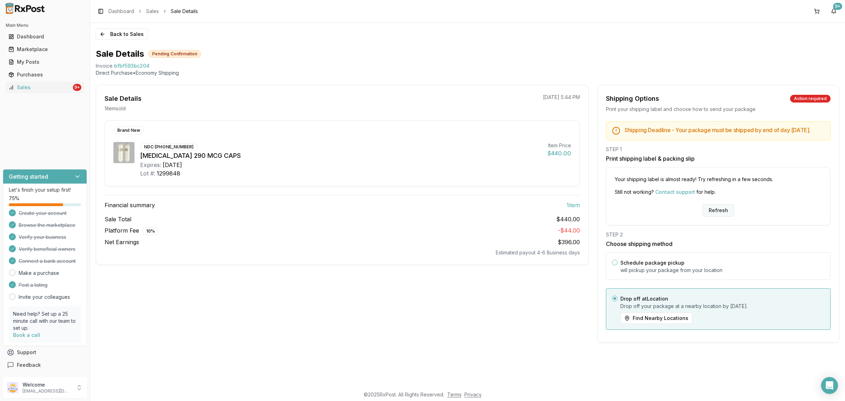
click at [725, 214] on button "Refresh" at bounding box center [718, 210] width 31 height 13
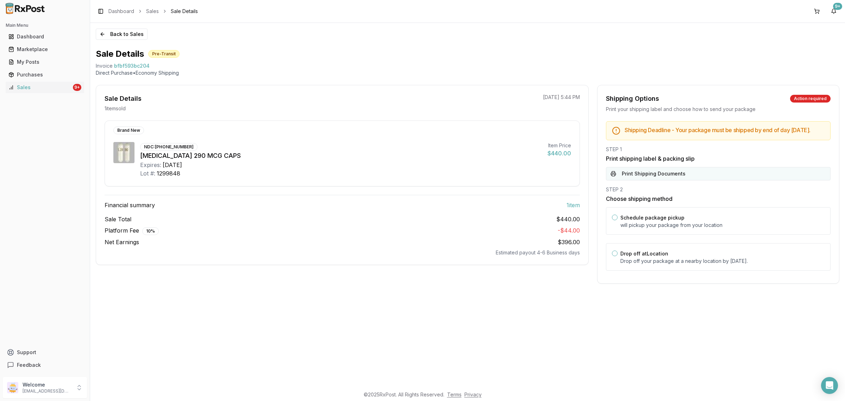
click at [700, 178] on button "Print Shipping Documents" at bounding box center [718, 173] width 225 height 13
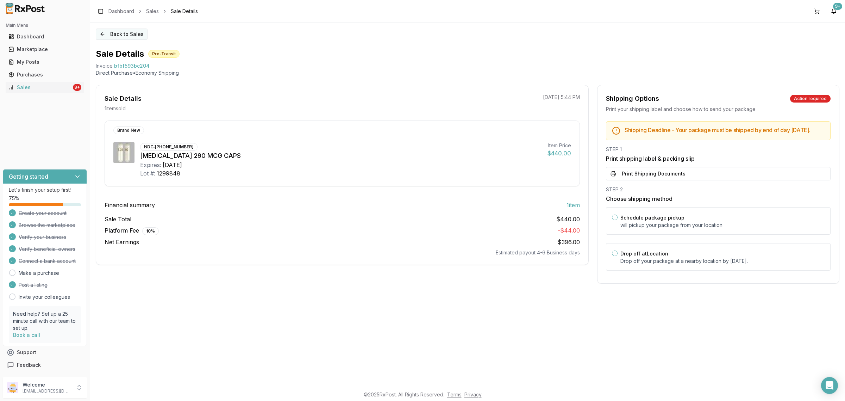
click at [118, 35] on button "Back to Sales" at bounding box center [122, 34] width 52 height 11
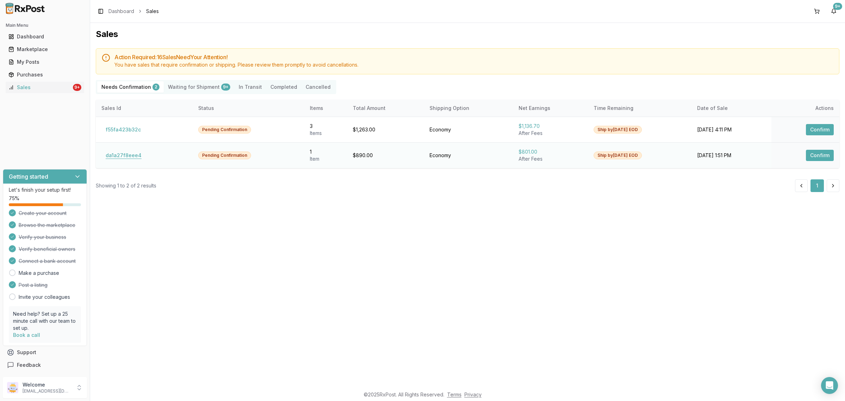
click at [125, 153] on button "da1a27f8eee4" at bounding box center [123, 155] width 44 height 11
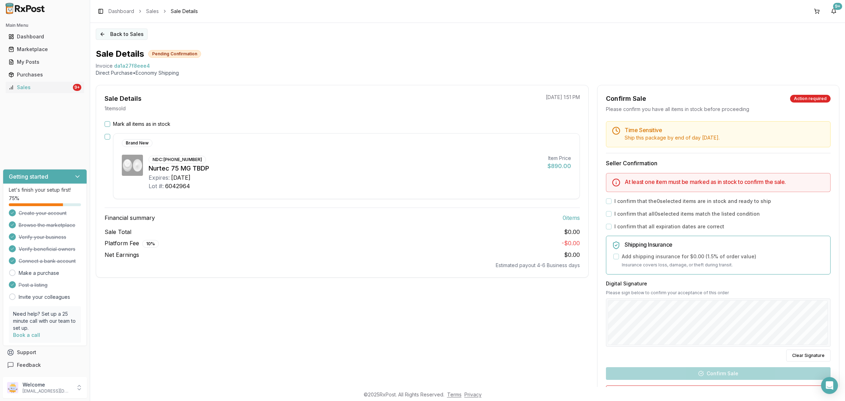
click at [117, 35] on button "Back to Sales" at bounding box center [122, 34] width 52 height 11
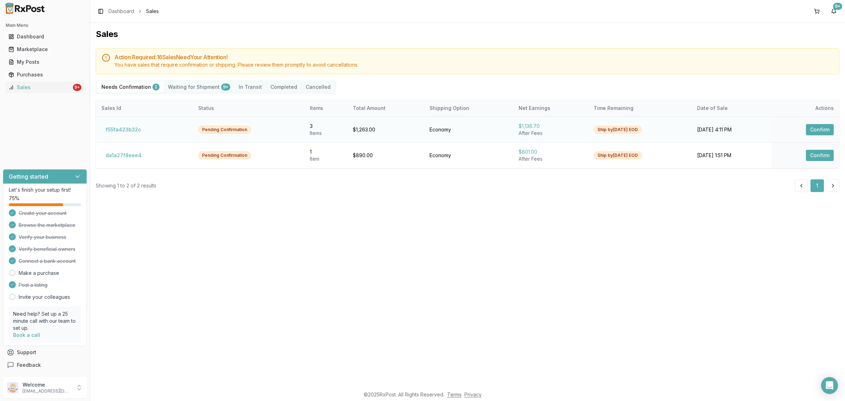
click at [130, 137] on td "f55fa423b32c" at bounding box center [144, 130] width 97 height 26
click at [127, 130] on button "f55fa423b32c" at bounding box center [123, 129] width 44 height 11
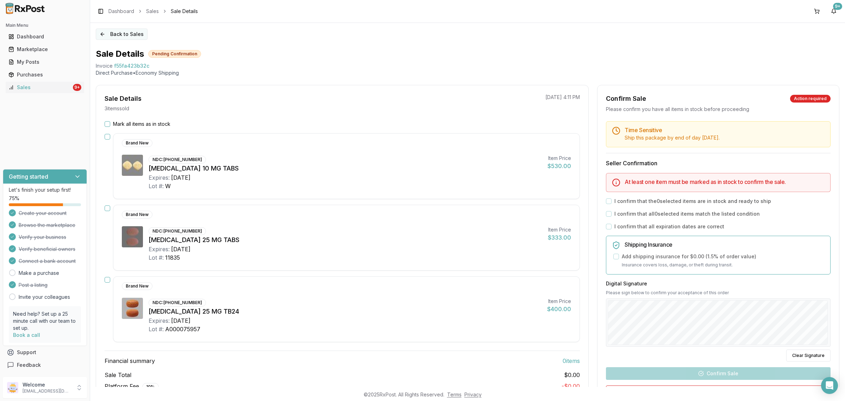
click at [123, 36] on button "Back to Sales" at bounding box center [122, 34] width 52 height 11
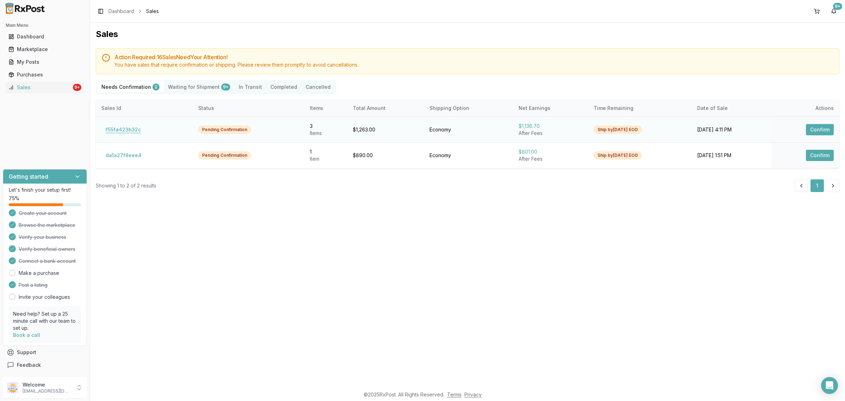
click at [140, 135] on button "f55fa423b32c" at bounding box center [123, 129] width 44 height 11
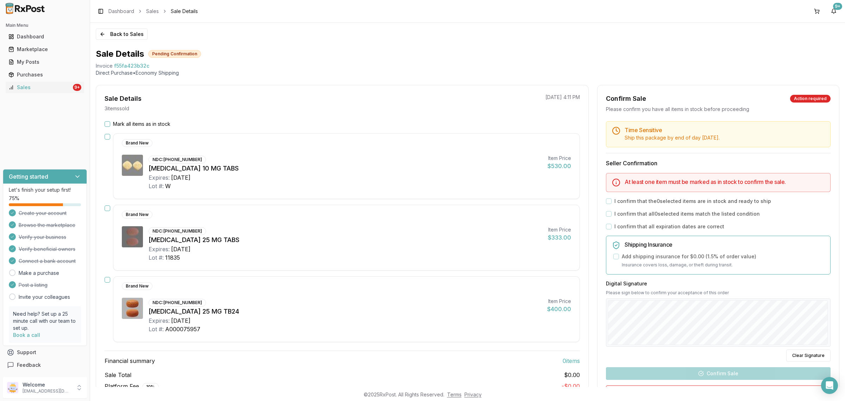
click at [137, 136] on div "Brand New NDC: [PHONE_NUMBER] [MEDICAL_DATA] 10 MG TABS Expires: [DATE] Lot #: …" at bounding box center [346, 166] width 467 height 66
drag, startPoint x: 179, startPoint y: 168, endPoint x: 147, endPoint y: 173, distance: 32.4
click at [147, 173] on div "NDC: [PHONE_NUMBER] [MEDICAL_DATA] 10 MG TABS Expires: [DATE] Lot #: W Item Pri…" at bounding box center [346, 173] width 449 height 36
copy div "[MEDICAL_DATA] 10"
click at [830, 393] on body "Main Menu Dashboard Marketplace My Posts Purchases Sales 9+ Getting started Let…" at bounding box center [422, 200] width 845 height 401
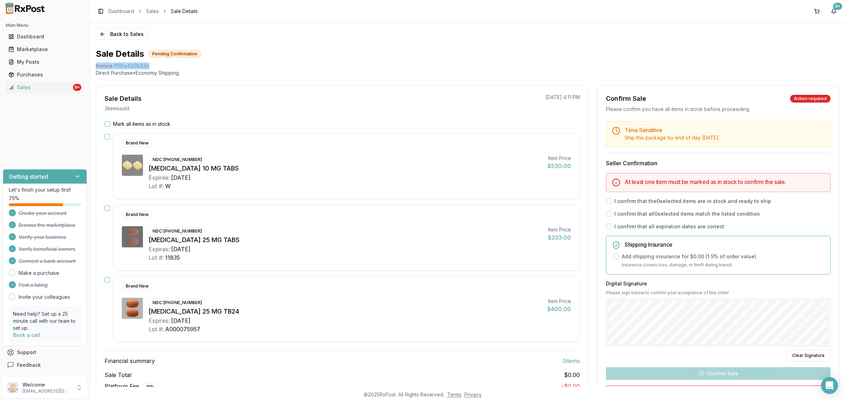
drag, startPoint x: 150, startPoint y: 63, endPoint x: 92, endPoint y: 68, distance: 58.3
click at [92, 68] on div "Back to Sales Sale Details Pending Confirmation Invoice f55fa423b32c Direct Pur…" at bounding box center [467, 205] width 755 height 364
copy div "Invoice f55fa423b32c"
click at [823, 383] on div "Open Intercom Messenger" at bounding box center [830, 385] width 19 height 19
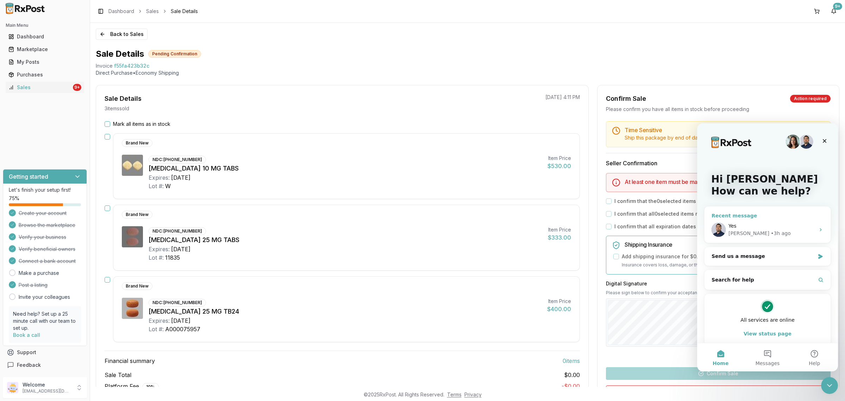
click at [762, 238] on div "Yes [PERSON_NAME] • 3h ago" at bounding box center [768, 230] width 126 height 26
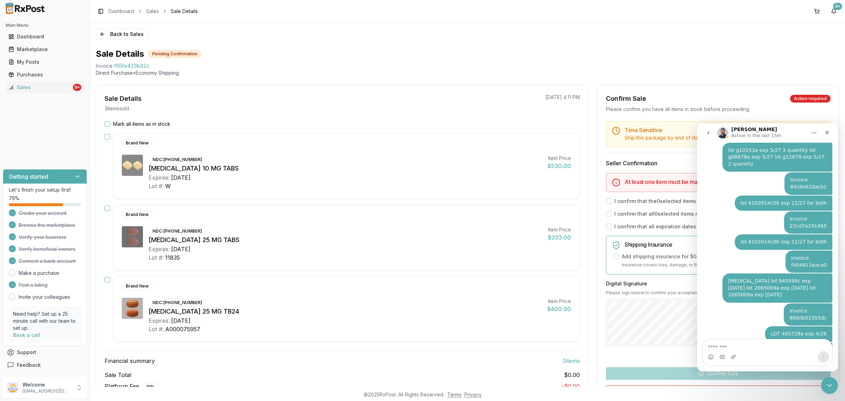
scroll to position [4370, 0]
click at [744, 351] on div "Intercom messenger" at bounding box center [767, 356] width 129 height 11
click at [749, 342] on textarea "Message…" at bounding box center [767, 345] width 129 height 12
paste textarea "**********"
type textarea "**********"
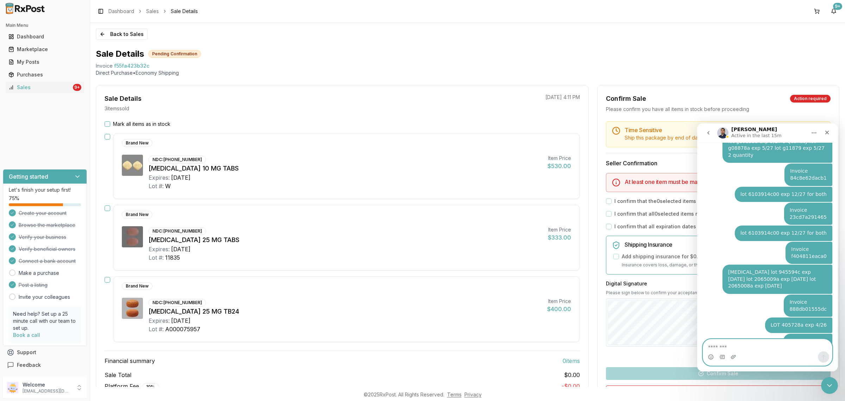
scroll to position [4398, 0]
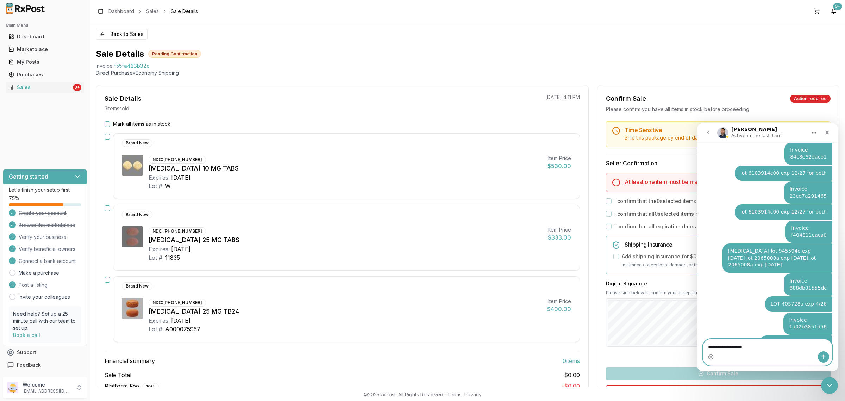
type textarea "**********"
click at [825, 355] on icon "Send a message…" at bounding box center [824, 357] width 6 height 6
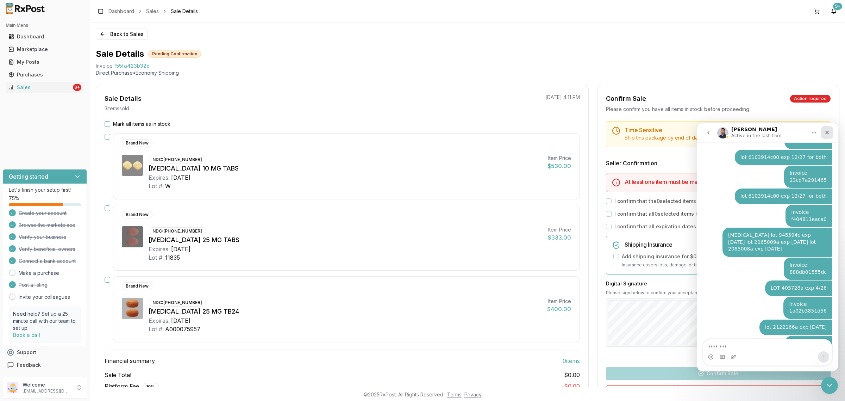
click at [830, 132] on icon "Close" at bounding box center [828, 133] width 6 height 6
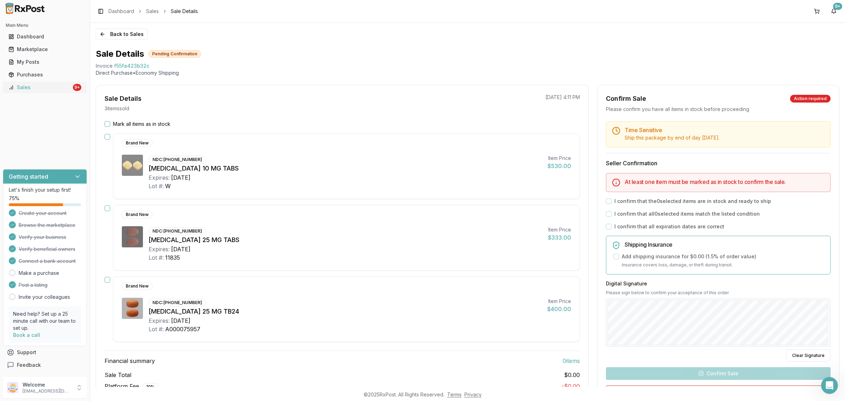
click at [45, 83] on link "Sales 9+" at bounding box center [45, 87] width 79 height 13
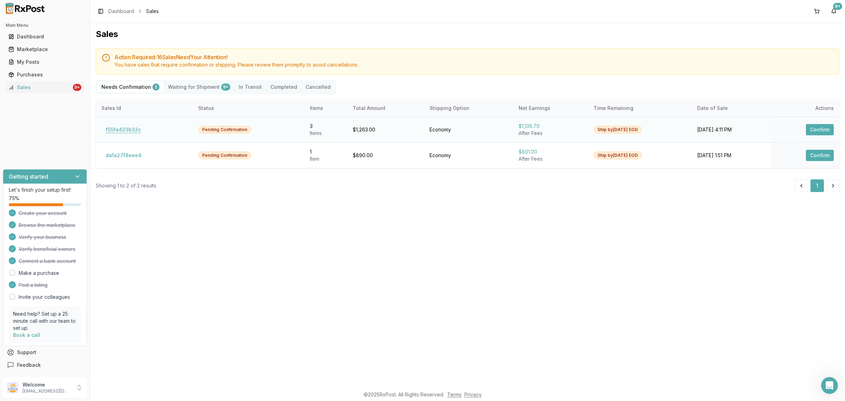
click at [136, 125] on button "f55fa423b32c" at bounding box center [123, 129] width 44 height 11
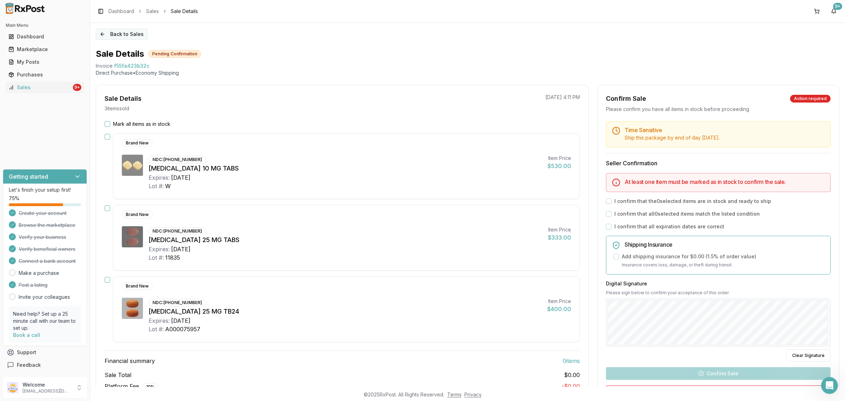
click at [110, 33] on button "Back to Sales" at bounding box center [122, 34] width 52 height 11
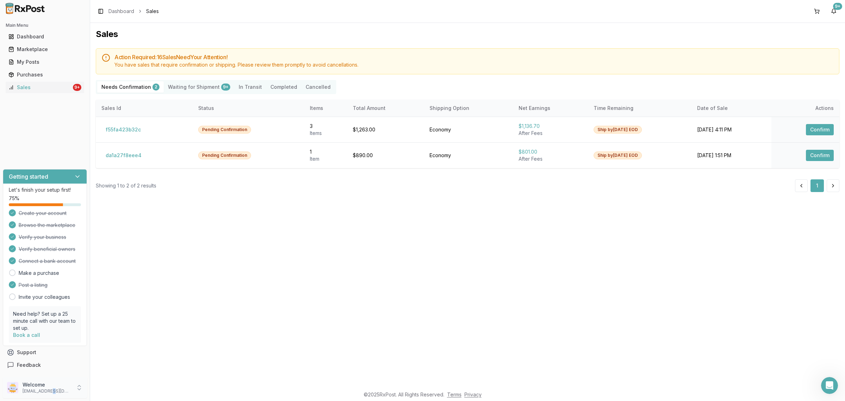
click at [51, 396] on div "Welcome nycdiscountpharma2@gmail.com" at bounding box center [45, 387] width 84 height 21
click at [124, 390] on span "Sign Out" at bounding box center [127, 389] width 67 height 7
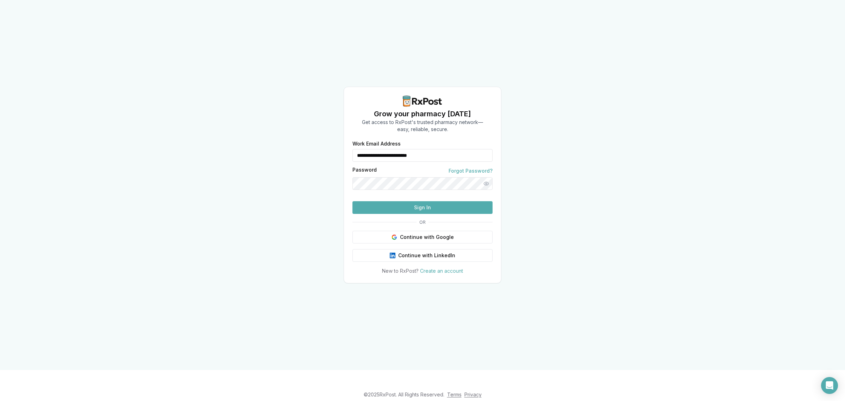
drag, startPoint x: 446, startPoint y: 145, endPoint x: 304, endPoint y: 133, distance: 142.4
click at [306, 131] on div "**********" at bounding box center [422, 185] width 845 height 370
click at [428, 150] on form "Work Email Address *** Password Forgot Password? Sign In" at bounding box center [423, 177] width 140 height 73
type input "**********"
click at [427, 214] on button "Sign In" at bounding box center [423, 207] width 140 height 13
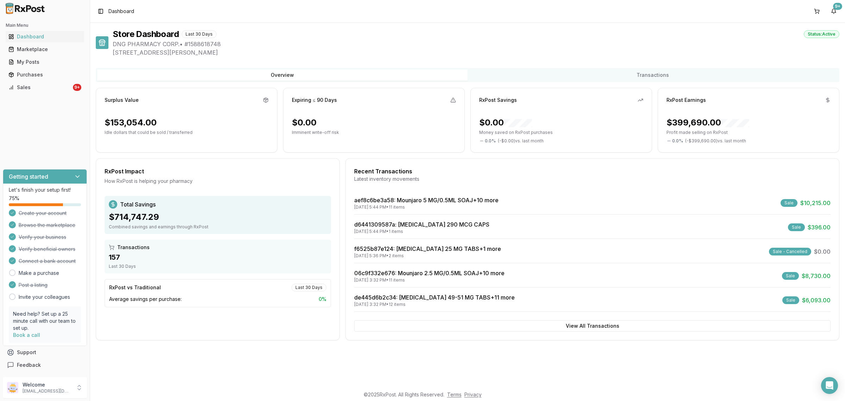
click at [76, 93] on div "Main Menu Dashboard Marketplace My Posts Purchases Sales 9+" at bounding box center [45, 56] width 90 height 79
click at [72, 88] on link "Sales 9+" at bounding box center [45, 87] width 79 height 13
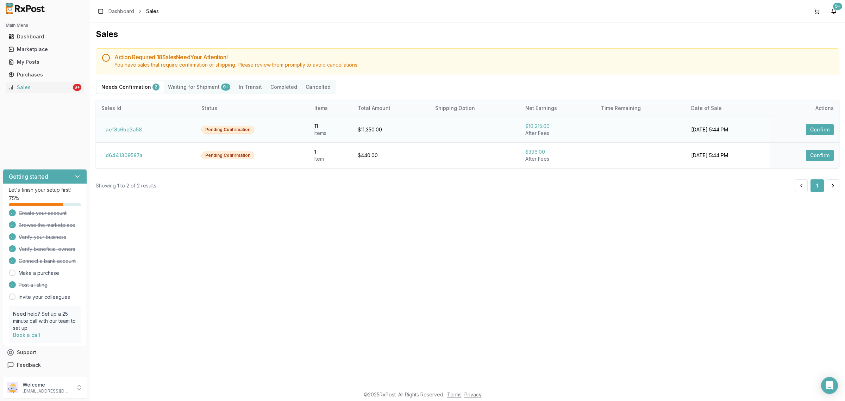
click at [125, 130] on button "aef8c6be3a58" at bounding box center [123, 129] width 45 height 11
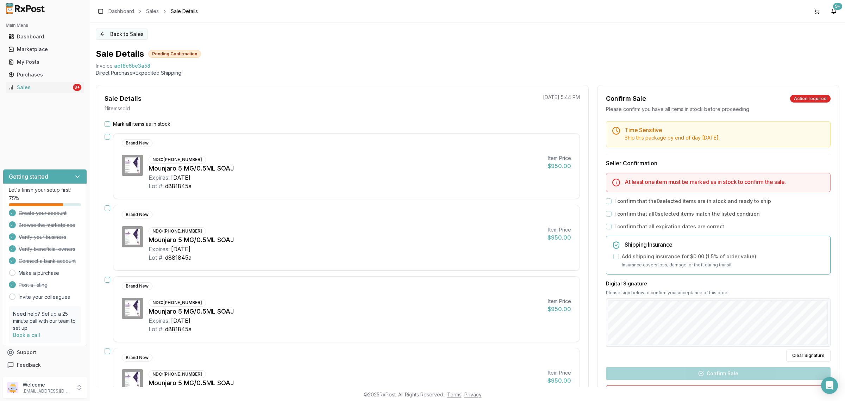
click at [110, 39] on button "Back to Sales" at bounding box center [122, 34] width 52 height 11
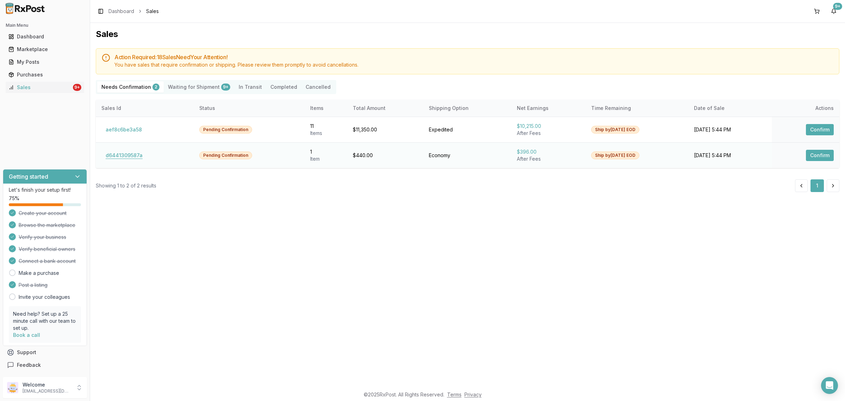
click at [117, 160] on button "d6441309587a" at bounding box center [123, 155] width 45 height 11
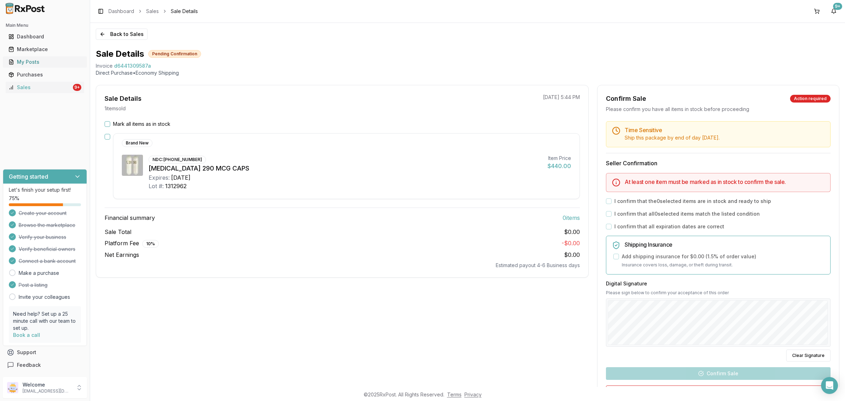
click at [56, 57] on link "My Posts" at bounding box center [45, 62] width 79 height 13
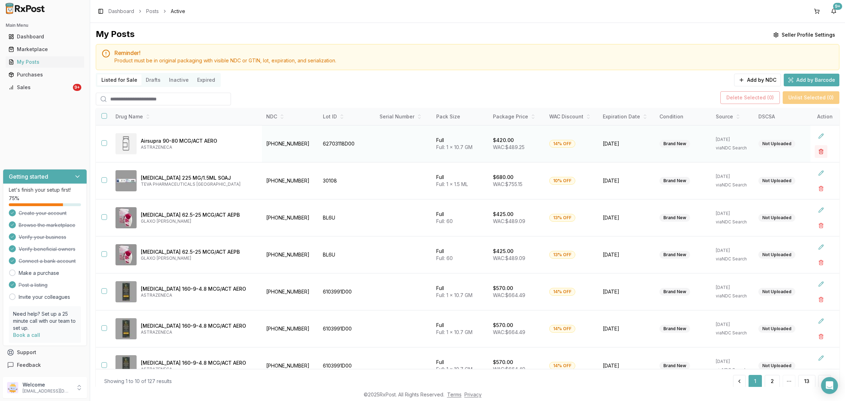
click at [818, 152] on button "button" at bounding box center [821, 151] width 13 height 13
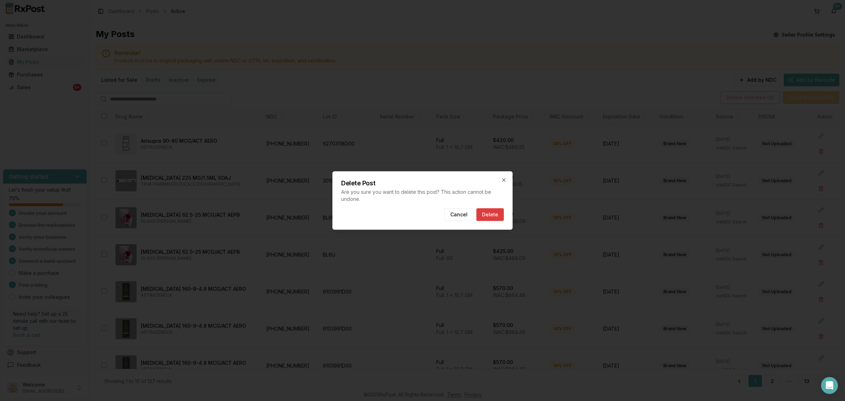
click at [491, 210] on button "Delete" at bounding box center [490, 214] width 27 height 13
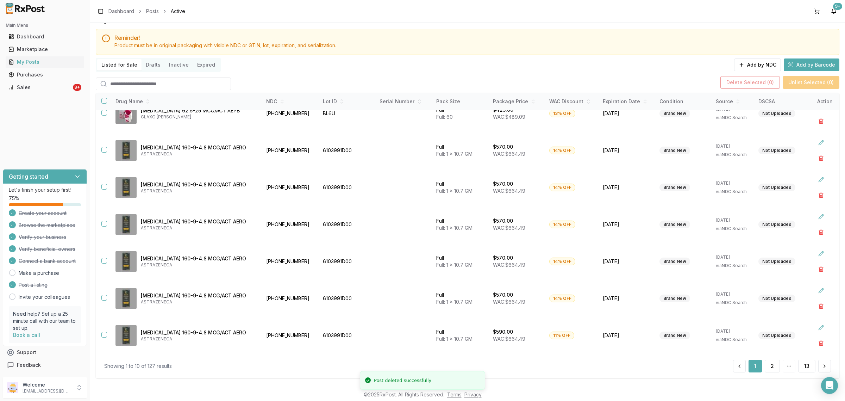
scroll to position [23, 0]
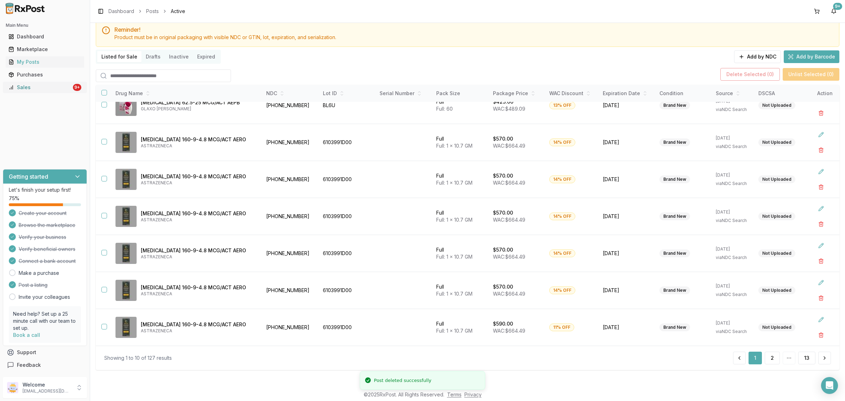
click at [53, 88] on div "Sales" at bounding box center [39, 87] width 63 height 7
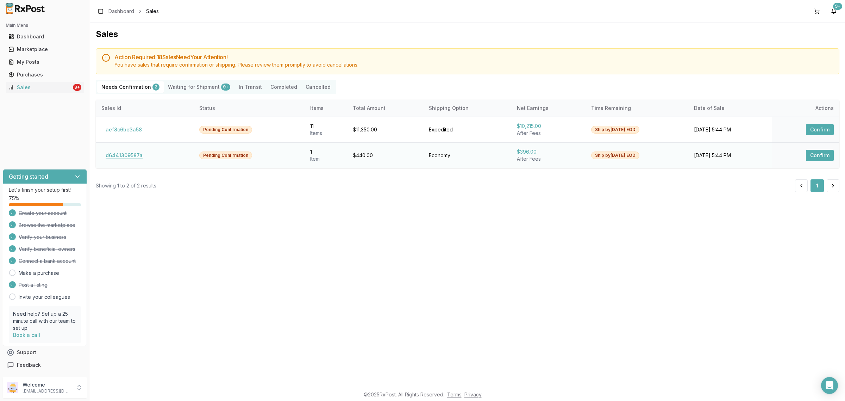
click at [126, 150] on button "d6441309587a" at bounding box center [123, 155] width 45 height 11
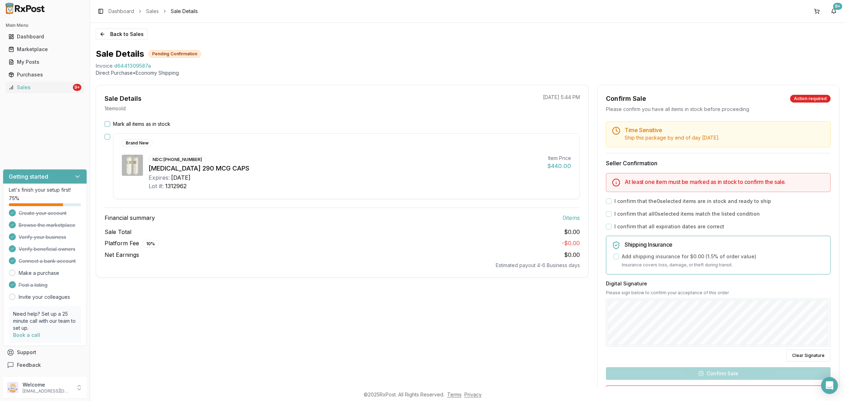
click at [106, 125] on button "Mark all items as in stock" at bounding box center [108, 124] width 6 height 6
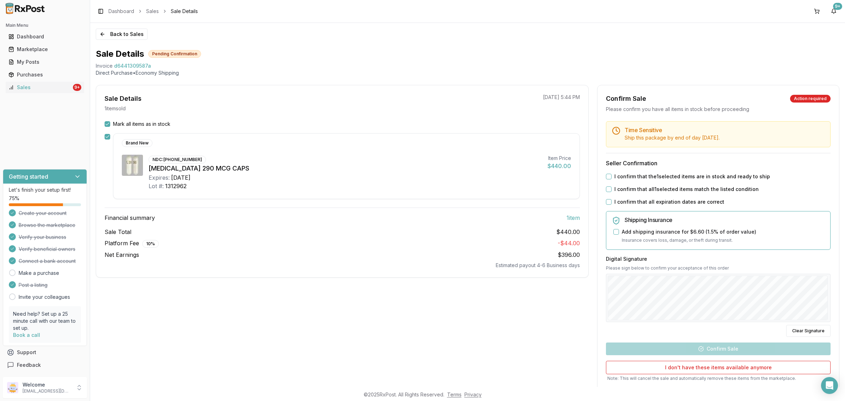
click at [607, 179] on button "I confirm that the 1 selected items are in stock and ready to ship" at bounding box center [609, 177] width 6 height 6
click at [607, 188] on button "I confirm that all 1 selected items match the listed condition" at bounding box center [609, 189] width 6 height 6
click at [608, 204] on button "I confirm that all expiration dates are correct" at bounding box center [609, 202] width 6 height 6
click at [699, 346] on button "Confirm Sale" at bounding box center [718, 348] width 225 height 13
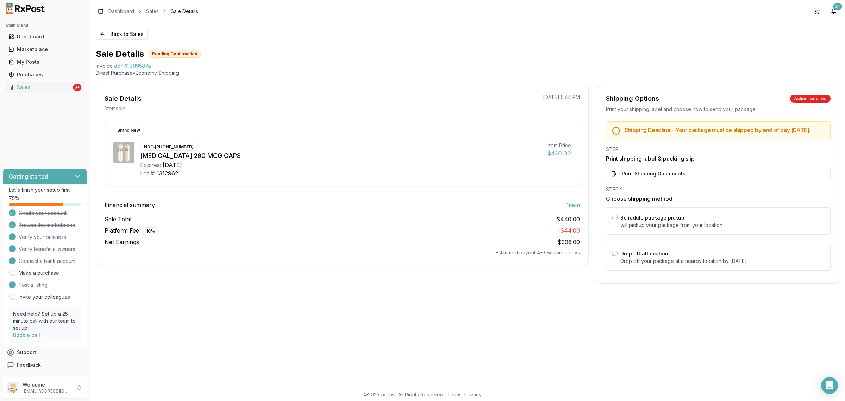
click at [675, 180] on button "Print Shipping Documents" at bounding box center [718, 173] width 225 height 13
click at [686, 265] on p "Drop off your package at a nearby location by [DATE] ." at bounding box center [723, 260] width 204 height 7
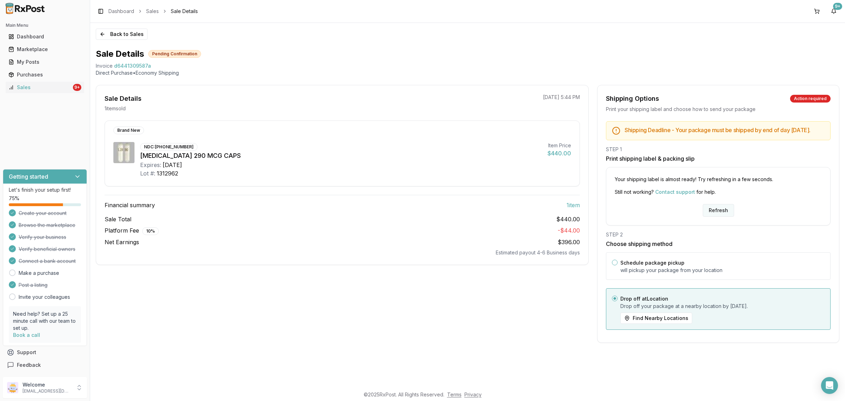
click at [712, 212] on button "Refresh" at bounding box center [718, 210] width 31 height 13
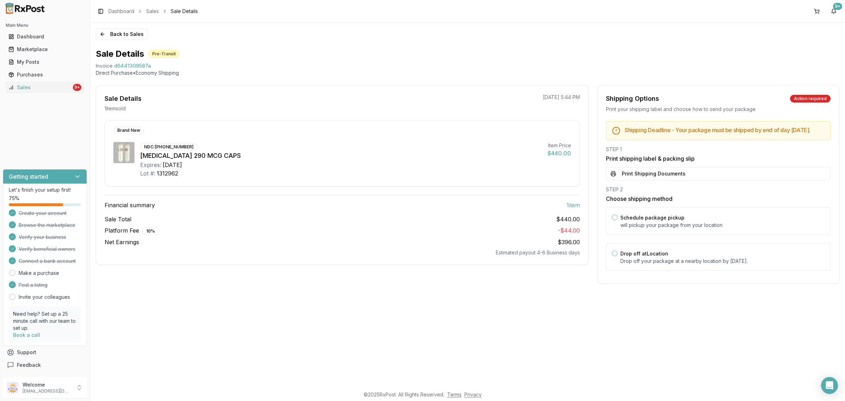
click at [691, 180] on button "Print Shipping Documents" at bounding box center [718, 173] width 225 height 13
click at [124, 32] on button "Back to Sales" at bounding box center [122, 34] width 52 height 11
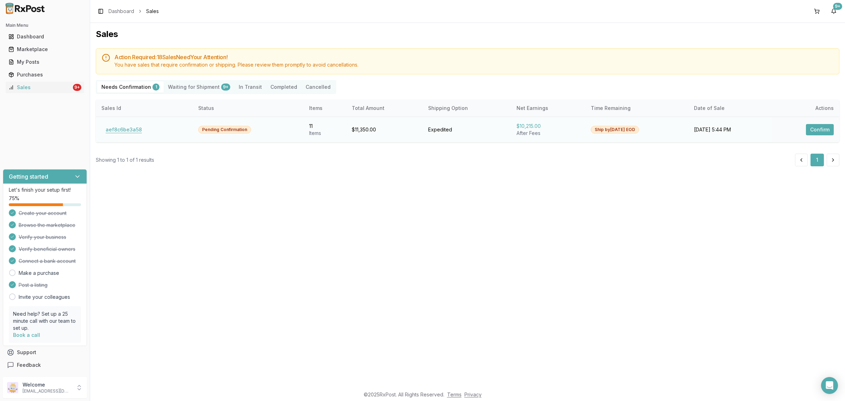
click at [113, 131] on button "aef8c6be3a58" at bounding box center [123, 129] width 45 height 11
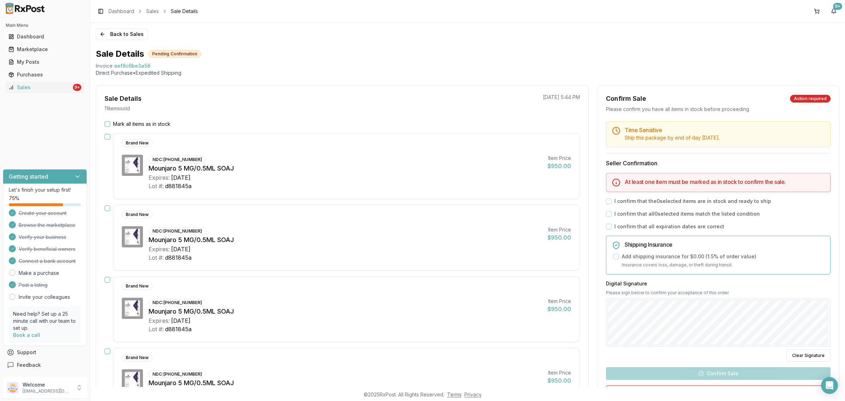
click at [120, 47] on div "Back to Sales Sale Details Pending Confirmation Invoice aef8c6be3a58 Direct Pur…" at bounding box center [467, 205] width 755 height 364
click at [117, 37] on button "Back to Sales" at bounding box center [122, 34] width 52 height 11
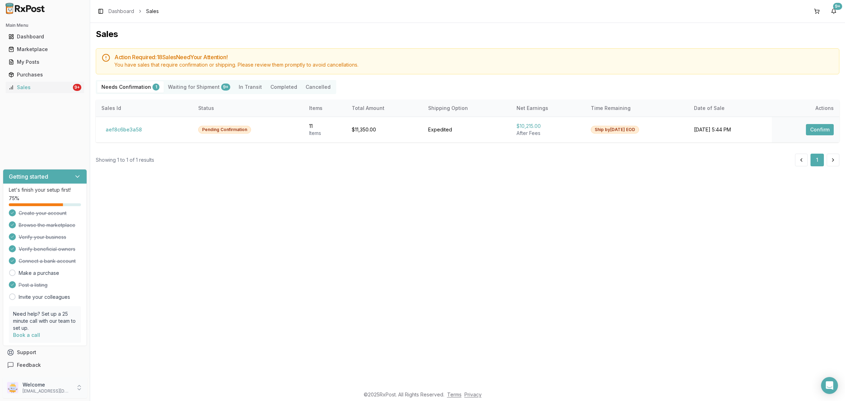
click at [41, 390] on p "[EMAIL_ADDRESS][DOMAIN_NAME]" at bounding box center [47, 391] width 49 height 6
click at [110, 394] on button "Sign Out" at bounding box center [128, 389] width 73 height 12
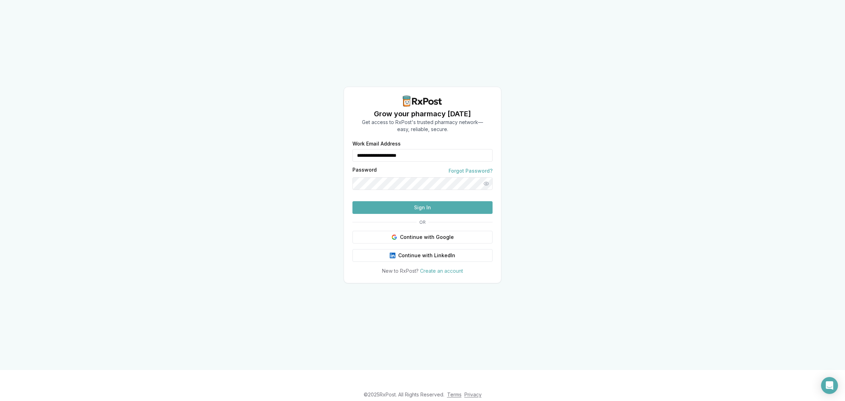
click at [444, 149] on form "**********" at bounding box center [423, 177] width 140 height 73
drag, startPoint x: 441, startPoint y: 145, endPoint x: 318, endPoint y: 152, distance: 123.8
click at [318, 152] on div "**********" at bounding box center [422, 185] width 845 height 370
type input "**********"
click at [416, 214] on button "Sign In" at bounding box center [423, 207] width 140 height 13
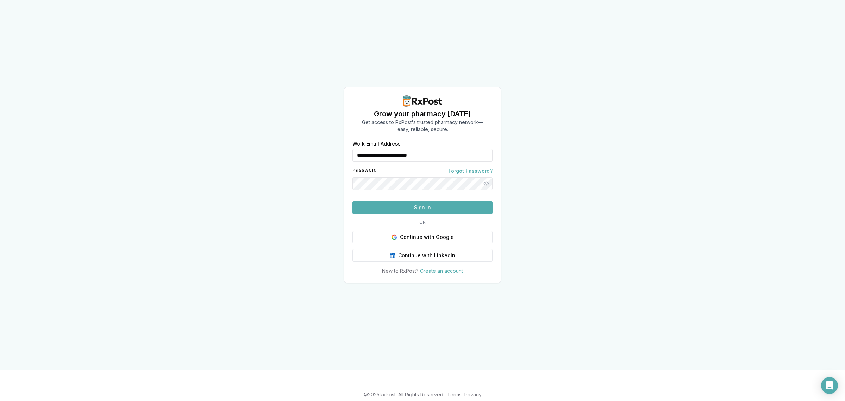
click at [408, 214] on button "Sign In" at bounding box center [423, 207] width 140 height 13
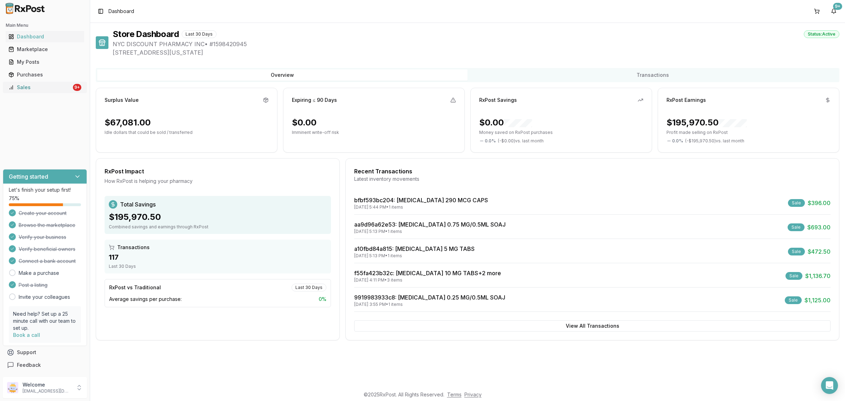
click at [36, 82] on link "Sales 9+" at bounding box center [45, 87] width 79 height 13
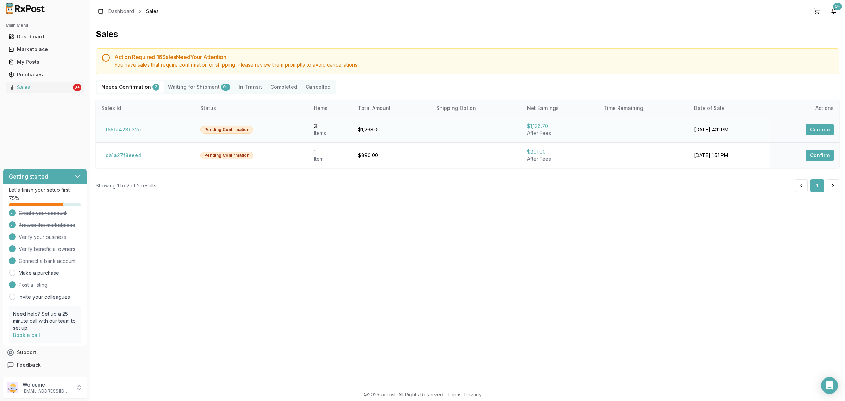
click at [137, 126] on button "f55fa423b32c" at bounding box center [123, 129] width 44 height 11
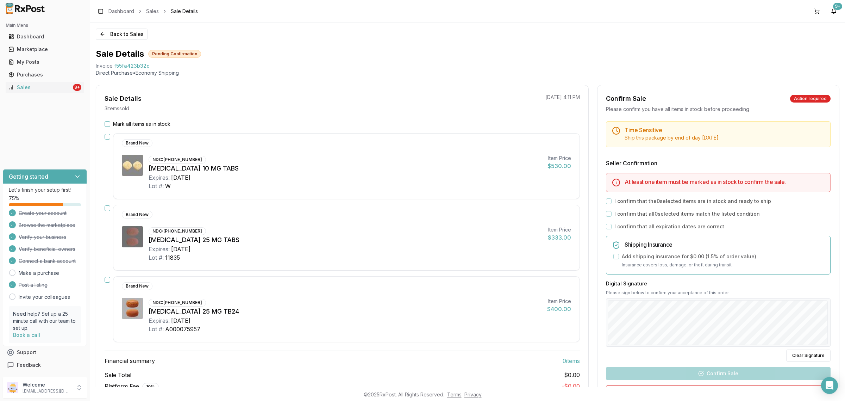
click at [841, 390] on footer "© 2025 RxPost. All Rights Reserved. Terms Privacy" at bounding box center [422, 394] width 845 height 13
click at [837, 389] on div "Open Intercom Messenger" at bounding box center [830, 385] width 19 height 19
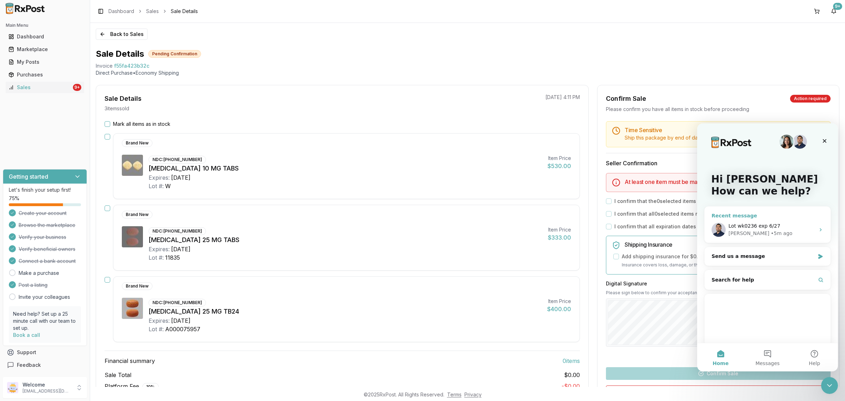
click at [770, 225] on span "Lot wk0236 exp 6/27" at bounding box center [755, 226] width 52 height 6
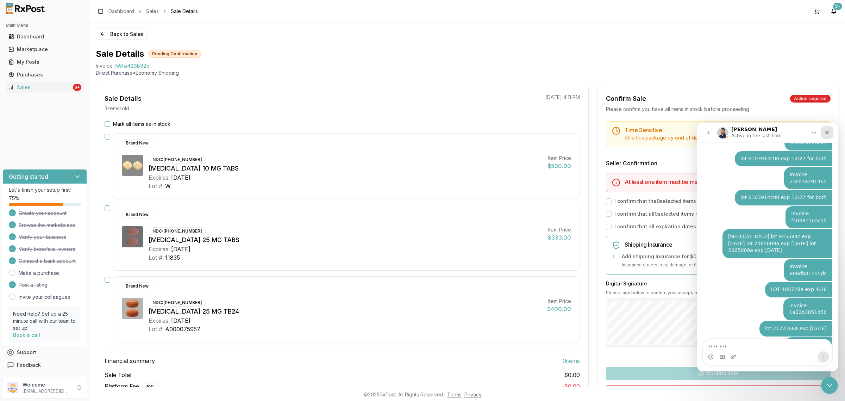
scroll to position [4414, 0]
click at [830, 132] on div "Close" at bounding box center [827, 132] width 13 height 13
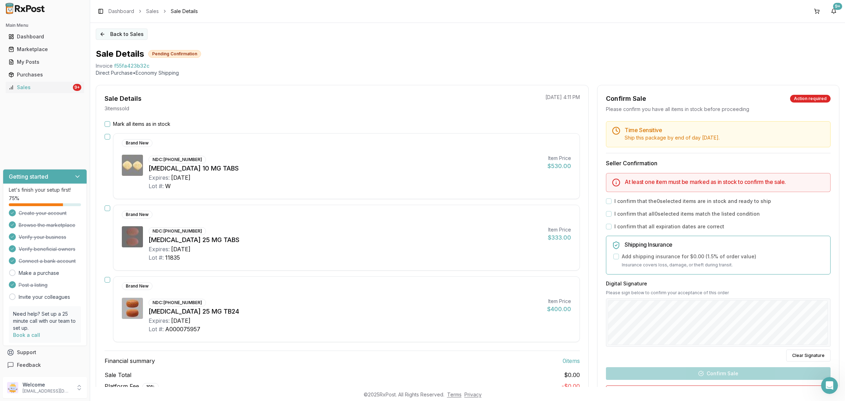
click at [116, 38] on button "Back to Sales" at bounding box center [122, 34] width 52 height 11
